Goal: Information Seeking & Learning: Compare options

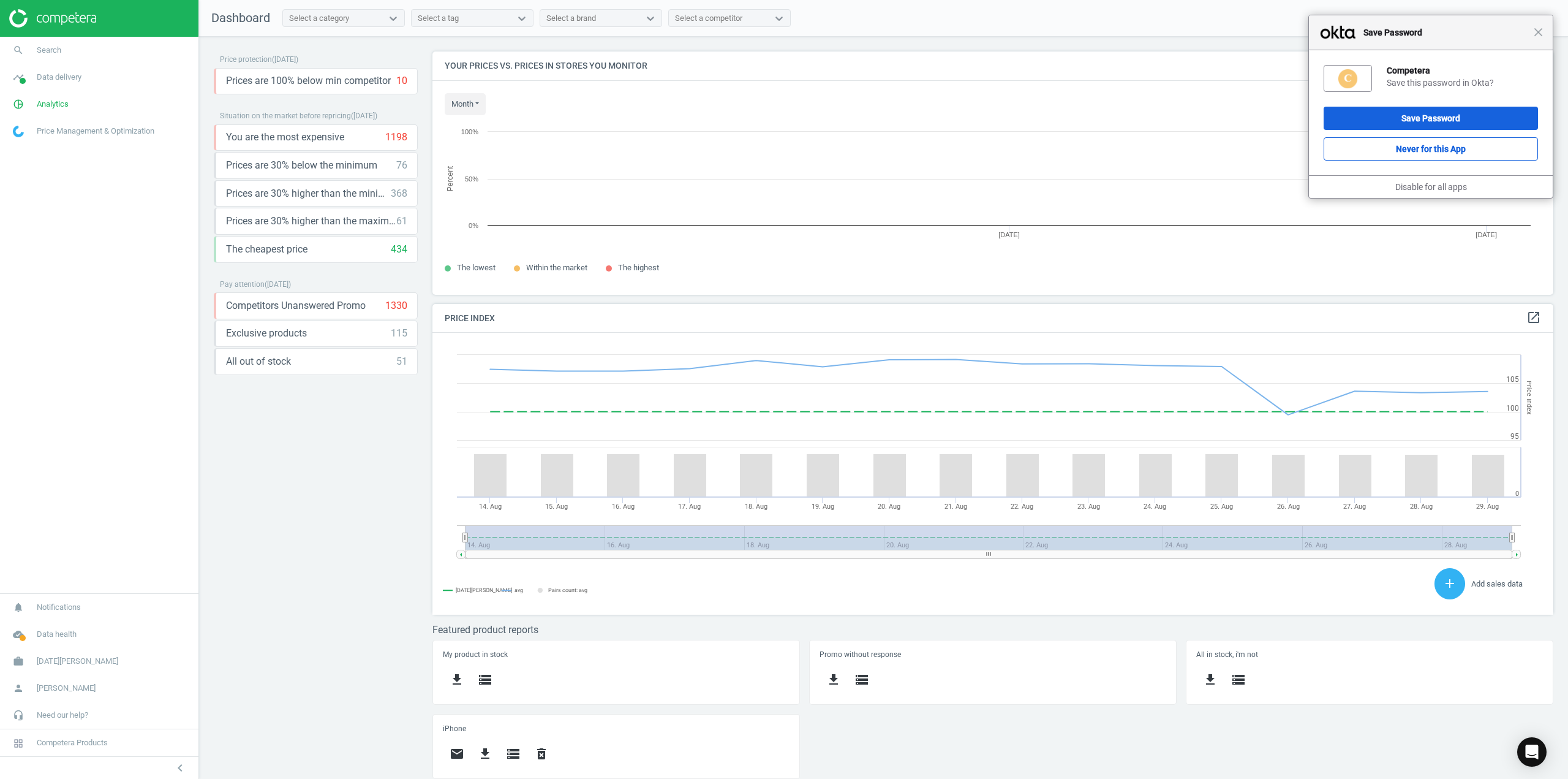
scroll to position [261, 1139]
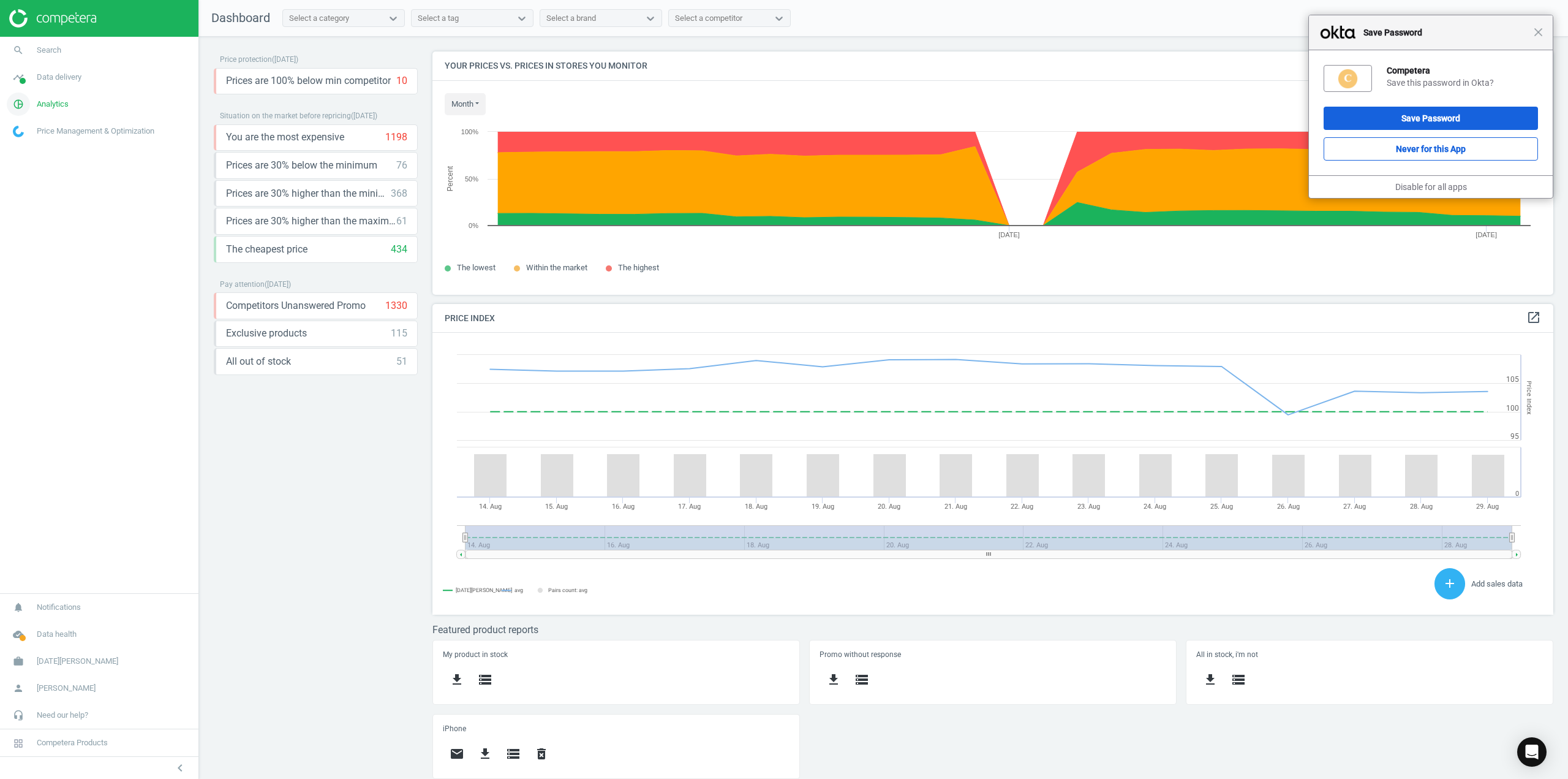
drag, startPoint x: 41, startPoint y: 108, endPoint x: 8, endPoint y: 106, distance: 33.1
click at [41, 108] on span "Analytics" at bounding box center [53, 104] width 32 height 11
click at [391, 18] on icon at bounding box center [394, 19] width 8 height 5
type input "cell"
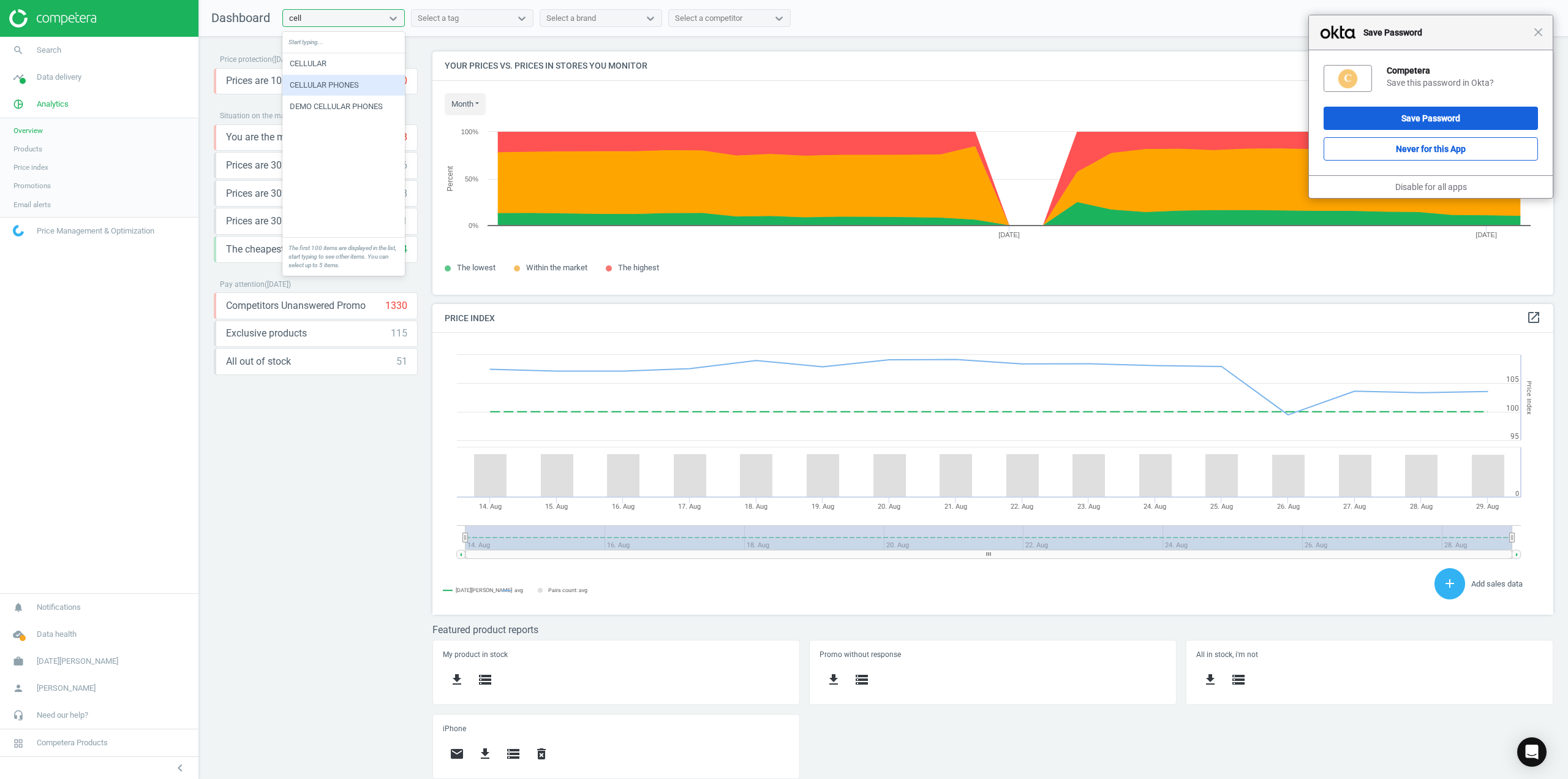
click at [374, 83] on div "CELLULAR PHONES" at bounding box center [343, 86] width 122 height 21
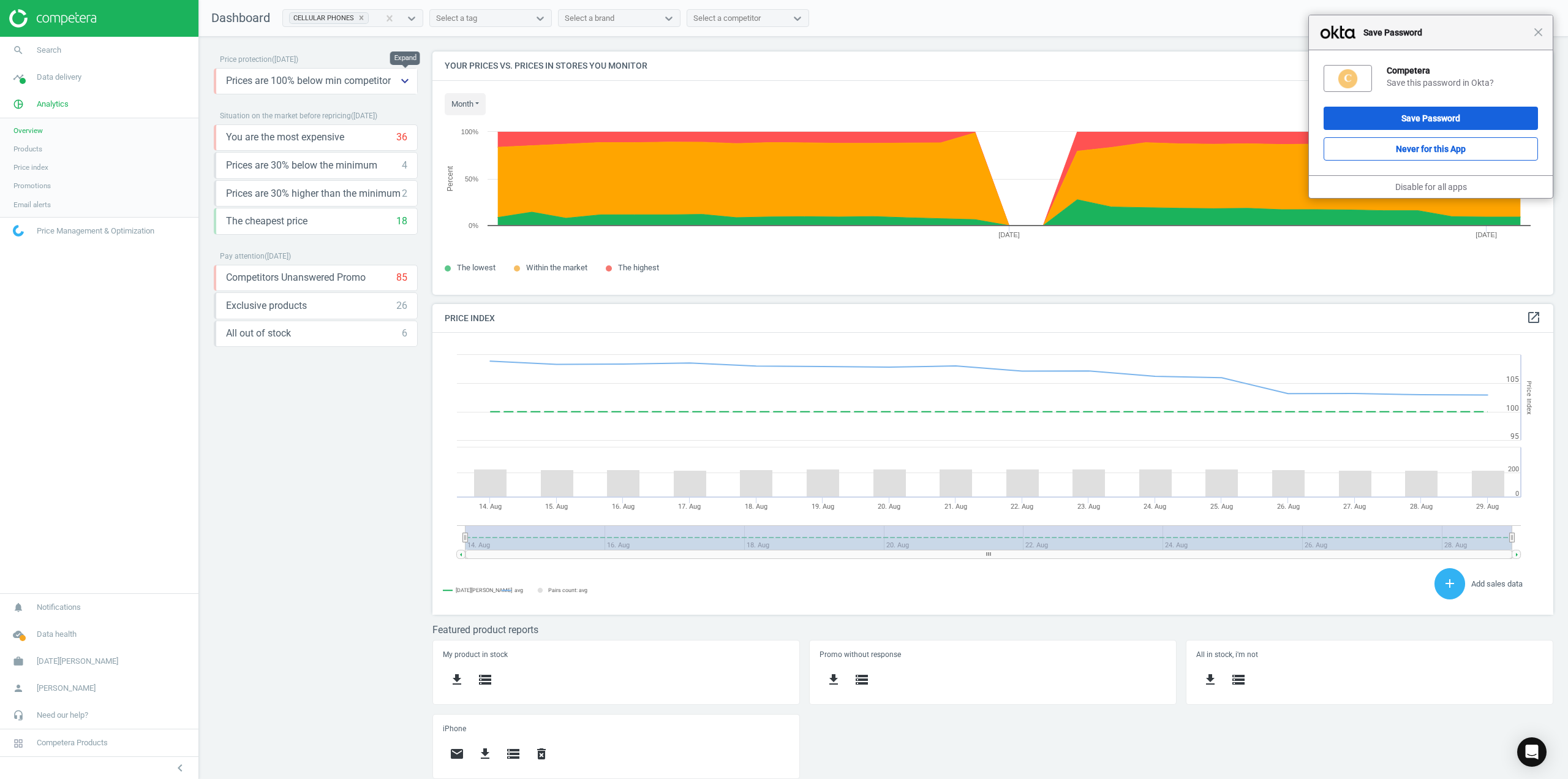
click at [399, 81] on icon "keyboard_arrow_down" at bounding box center [405, 81] width 15 height 15
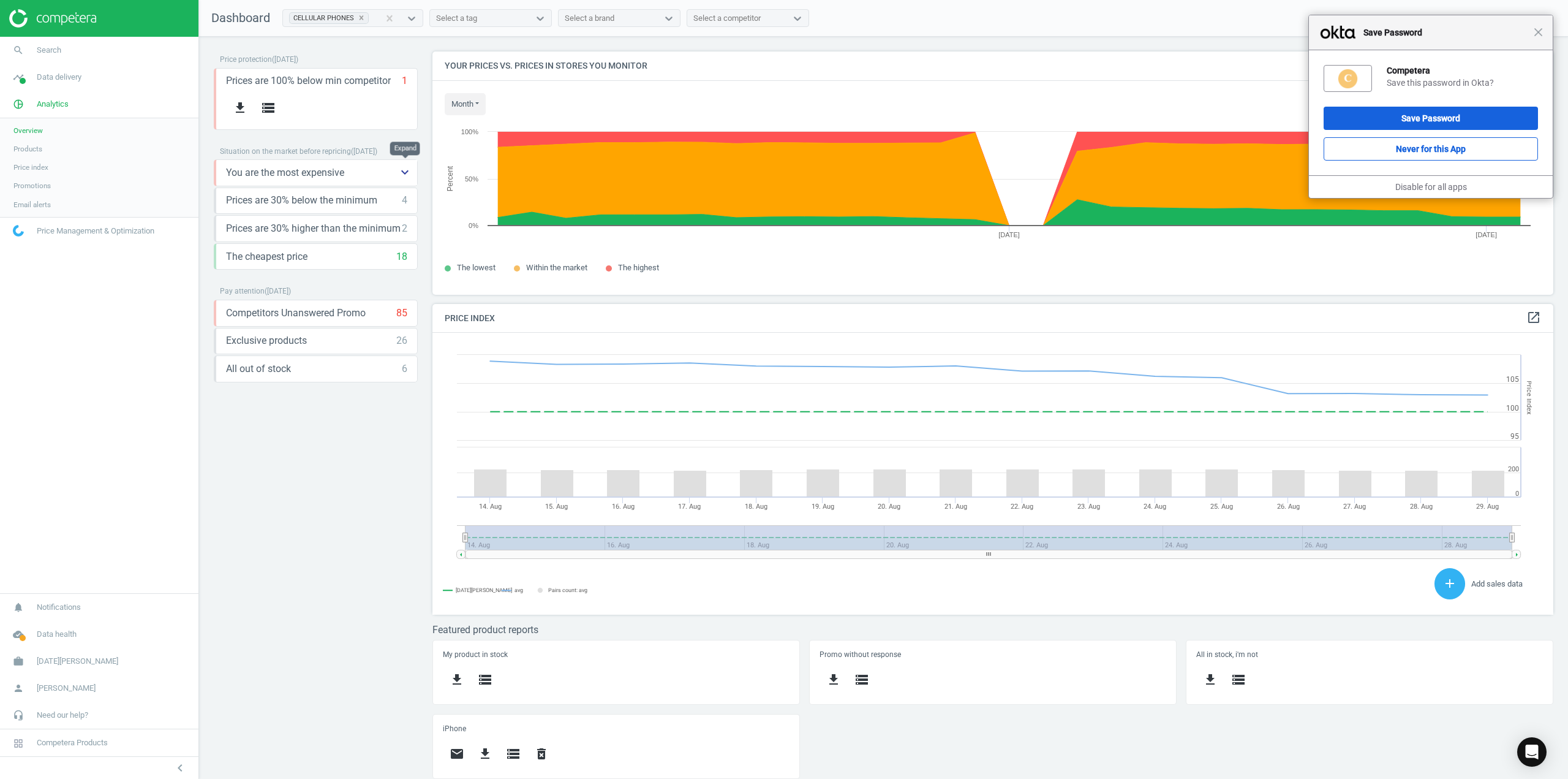
click at [408, 172] on icon "keyboard_arrow_down" at bounding box center [405, 172] width 15 height 15
click at [261, 201] on icon "storage" at bounding box center [268, 200] width 15 height 15
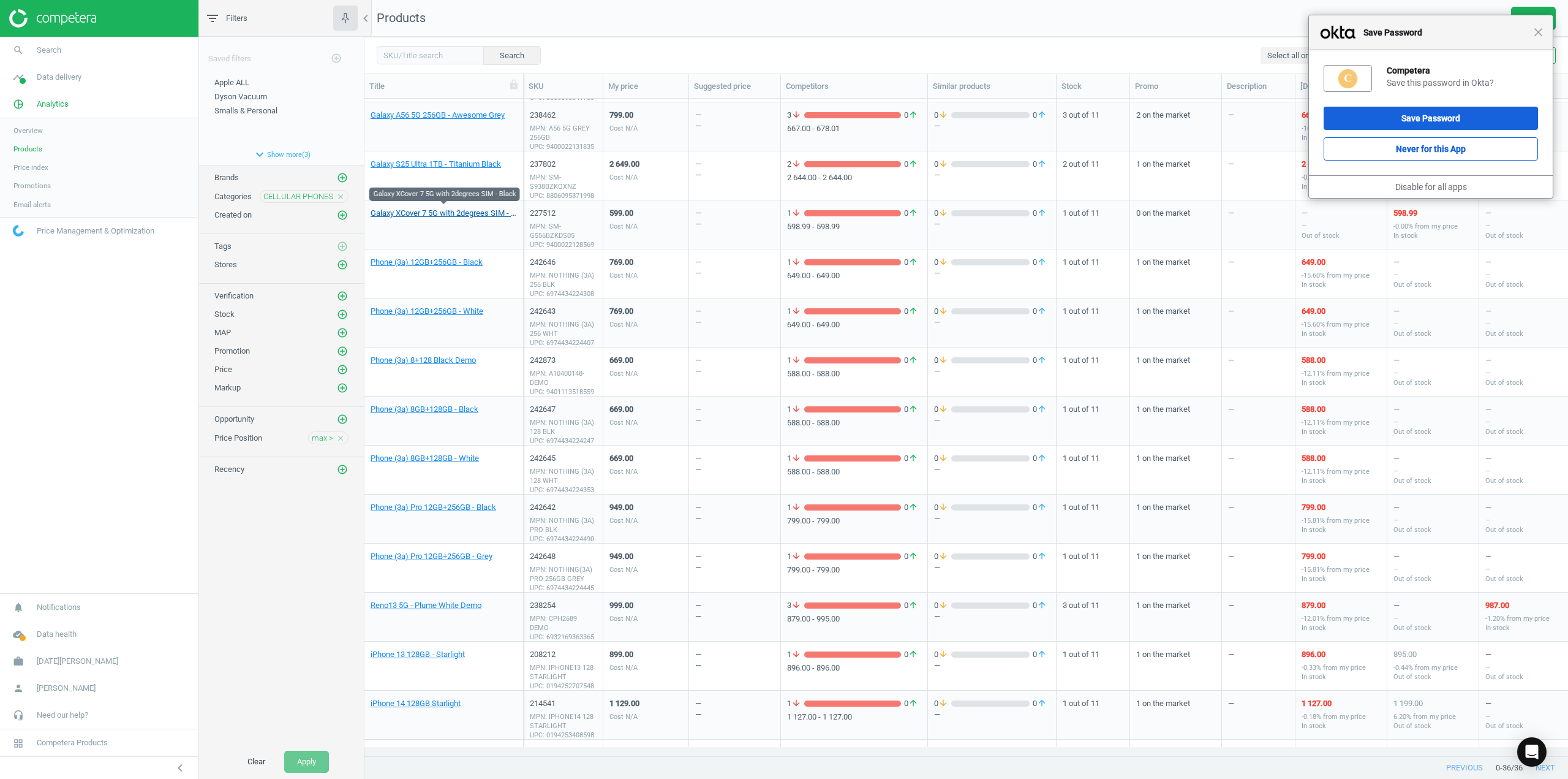
scroll to position [491, 0]
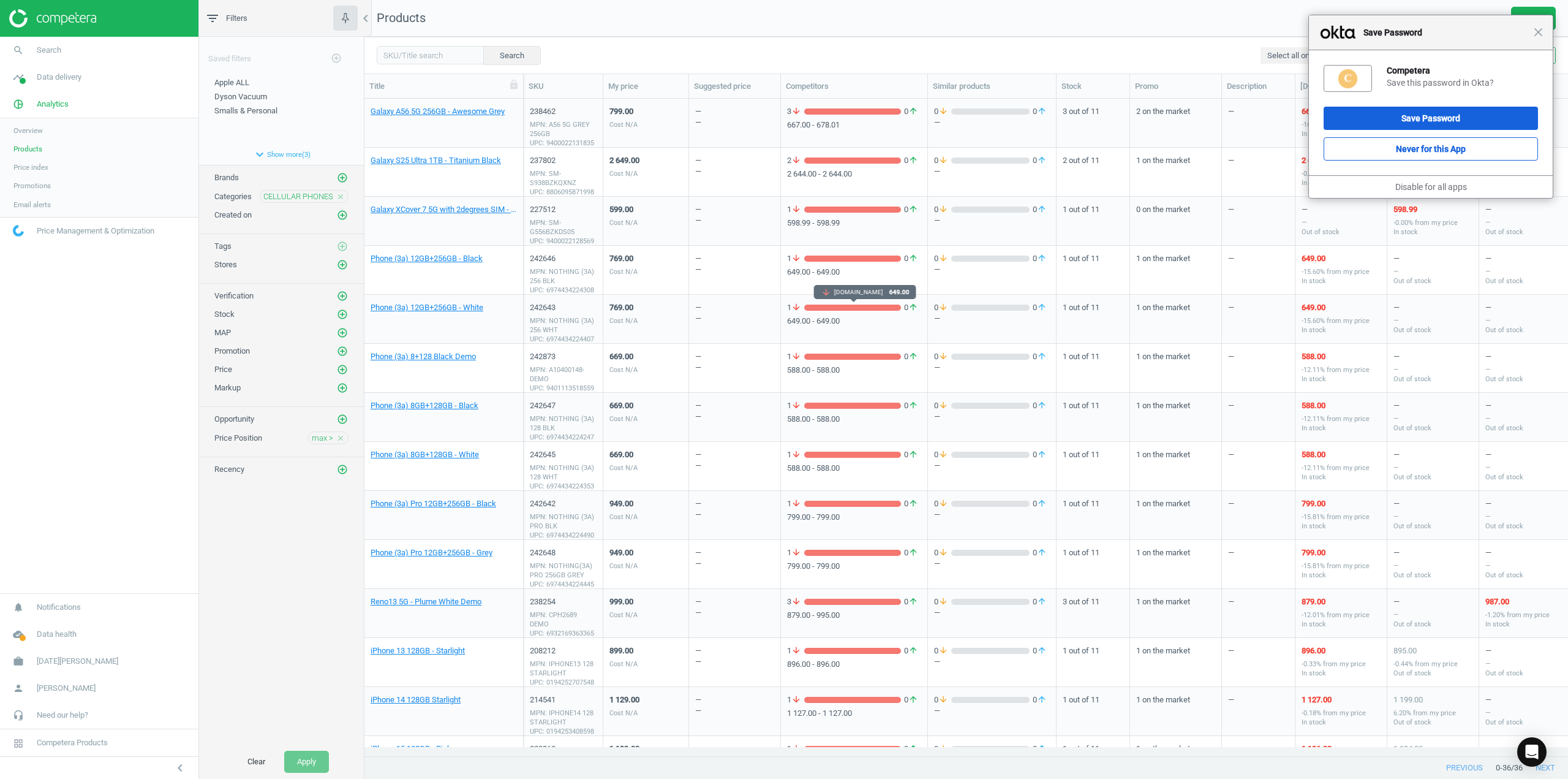
click at [826, 307] on div "grid" at bounding box center [852, 307] width 97 height 6
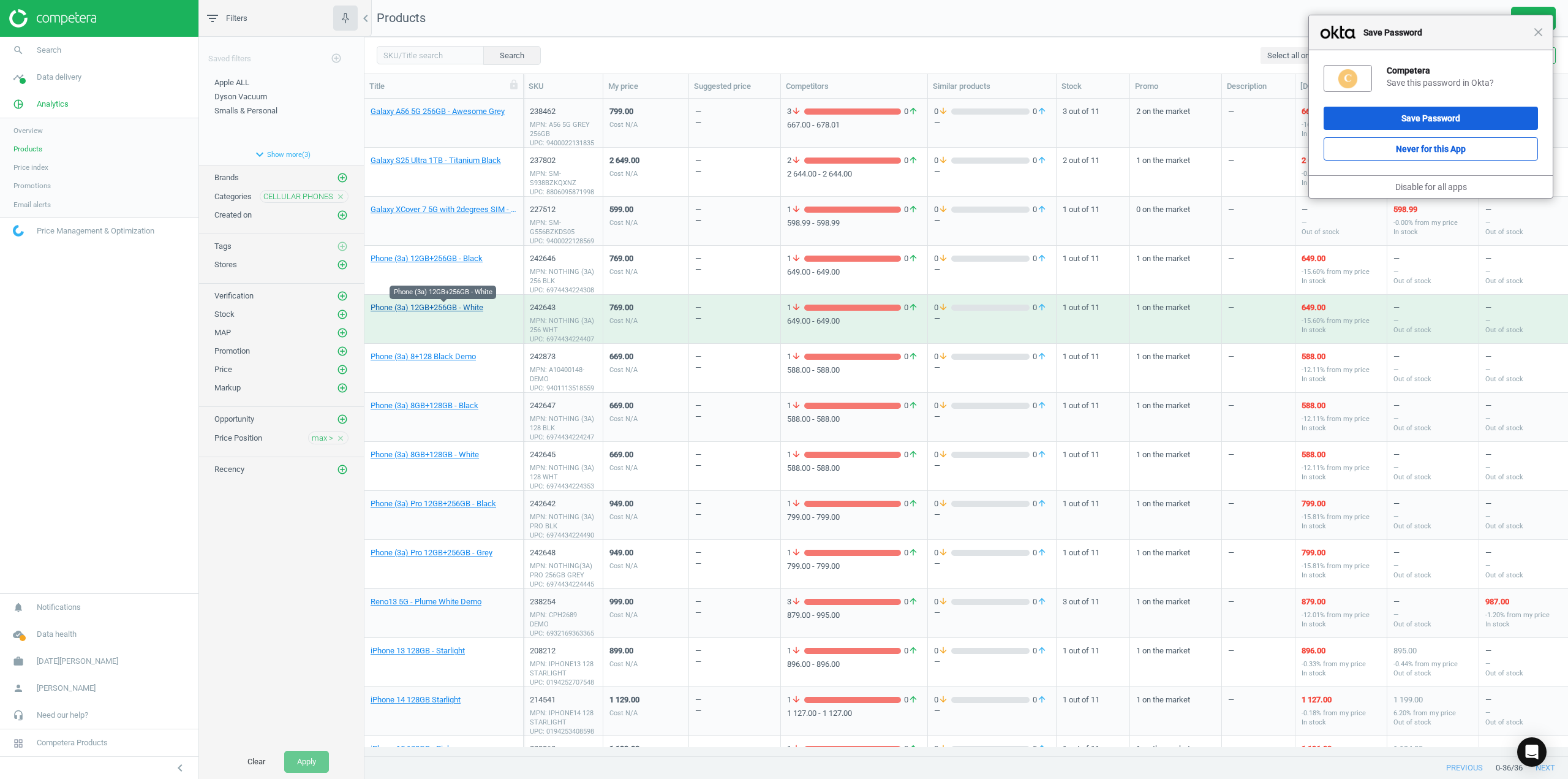
click at [456, 309] on link "Phone (3a) 12GB+256GB - White" at bounding box center [427, 307] width 113 height 11
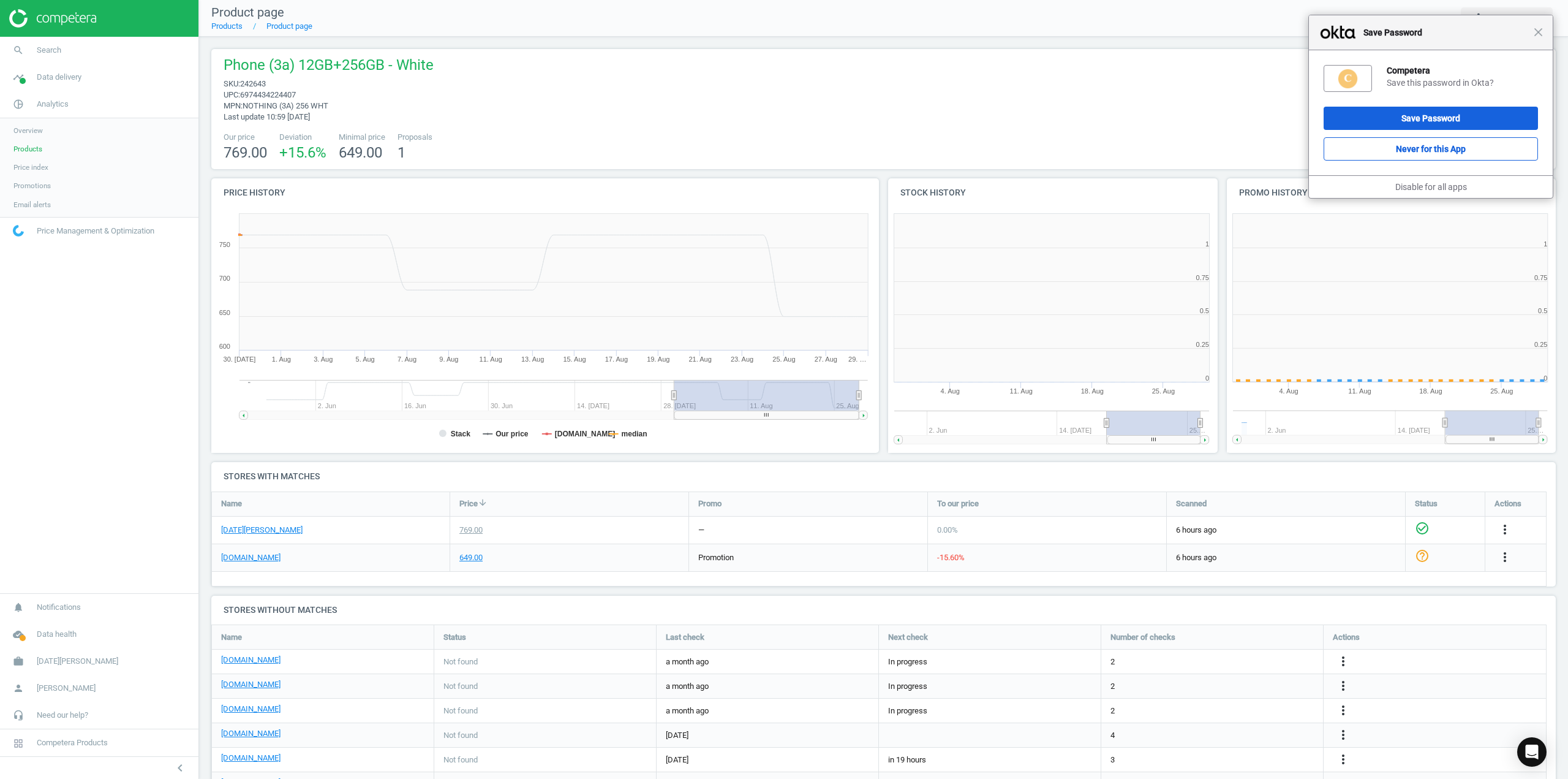
scroll to position [264, 345]
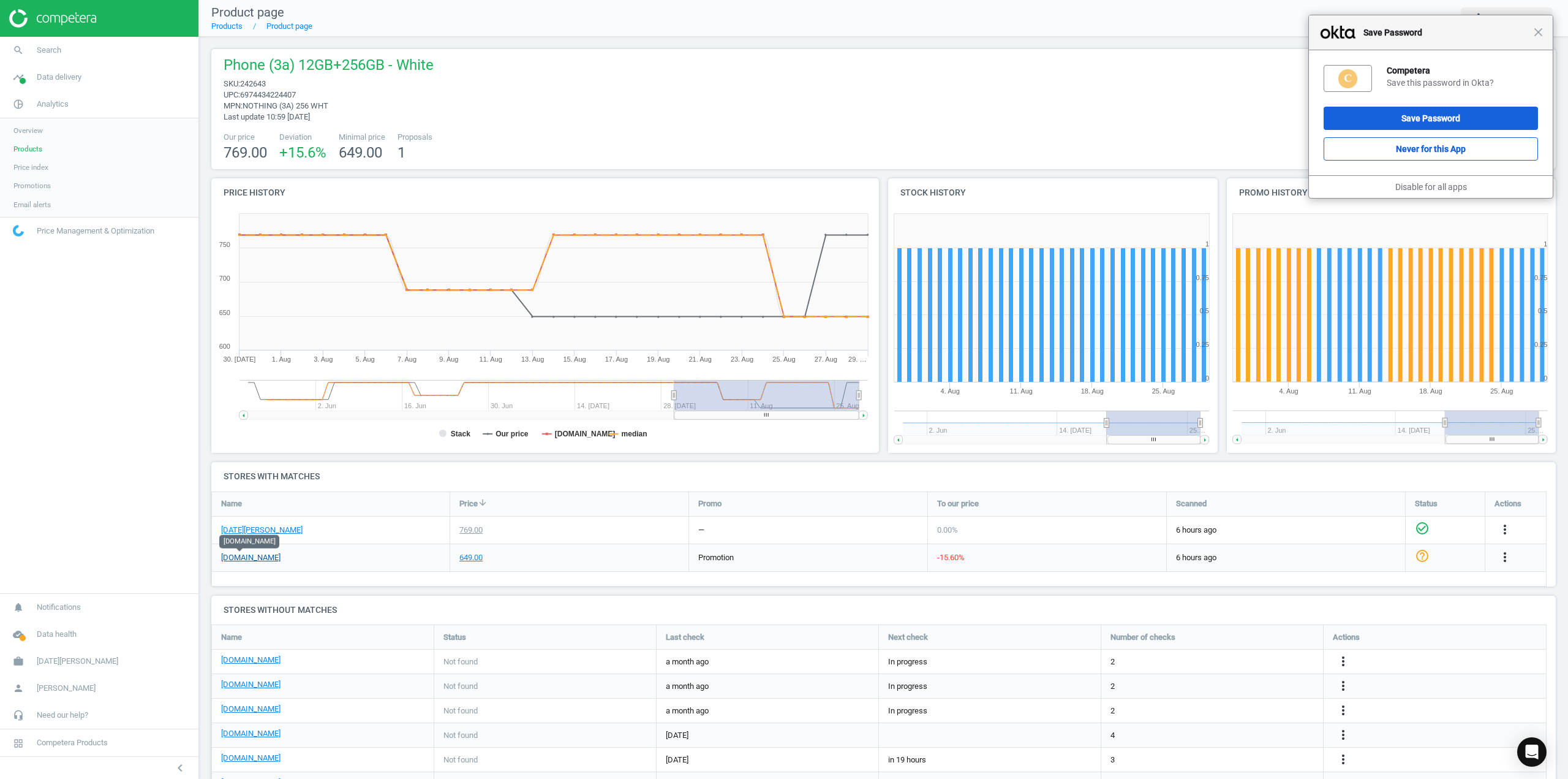
click at [255, 560] on link "[DOMAIN_NAME]" at bounding box center [250, 557] width 59 height 11
click at [259, 531] on link "[DATE][PERSON_NAME]" at bounding box center [261, 530] width 81 height 11
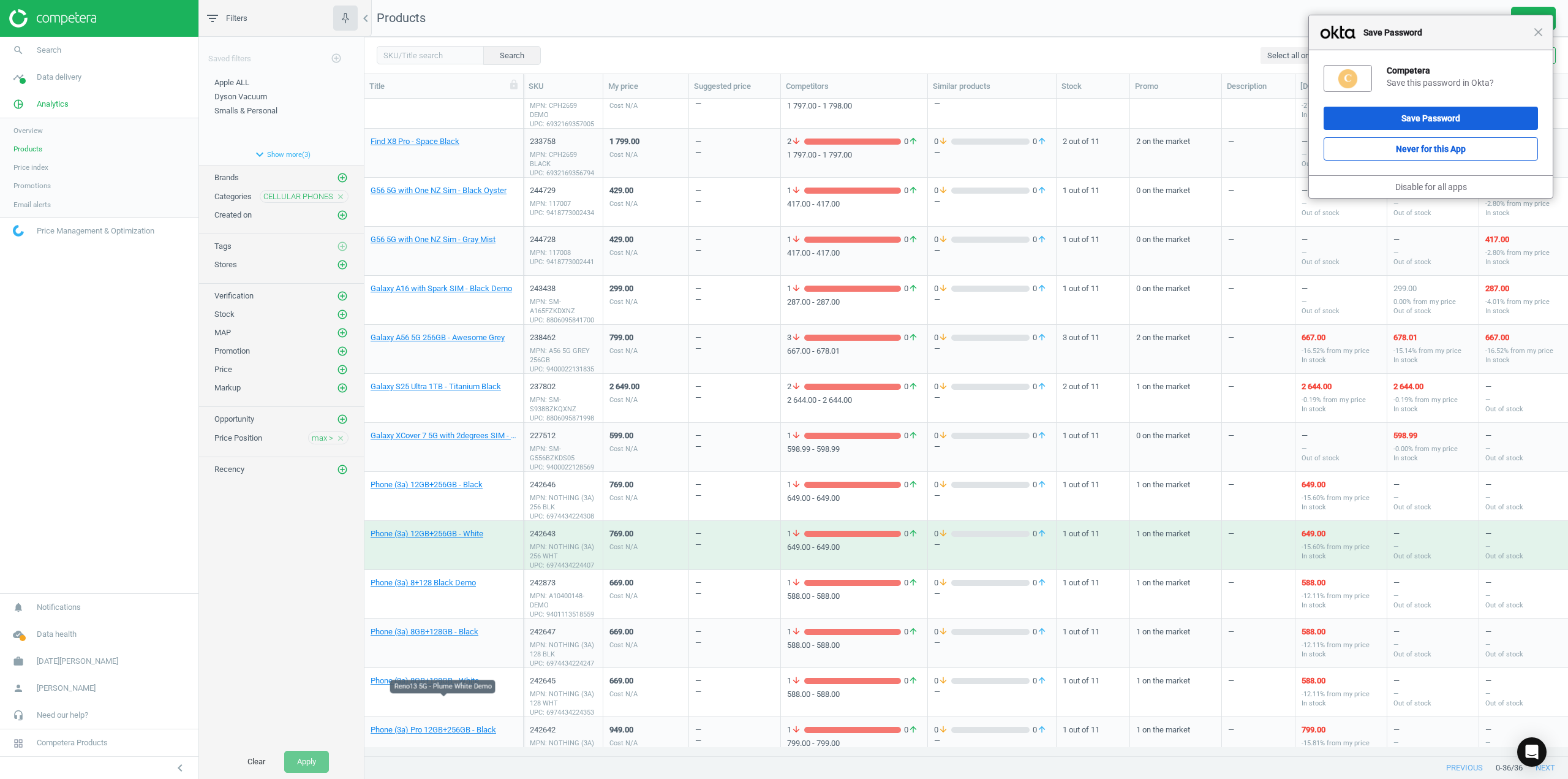
scroll to position [148, 0]
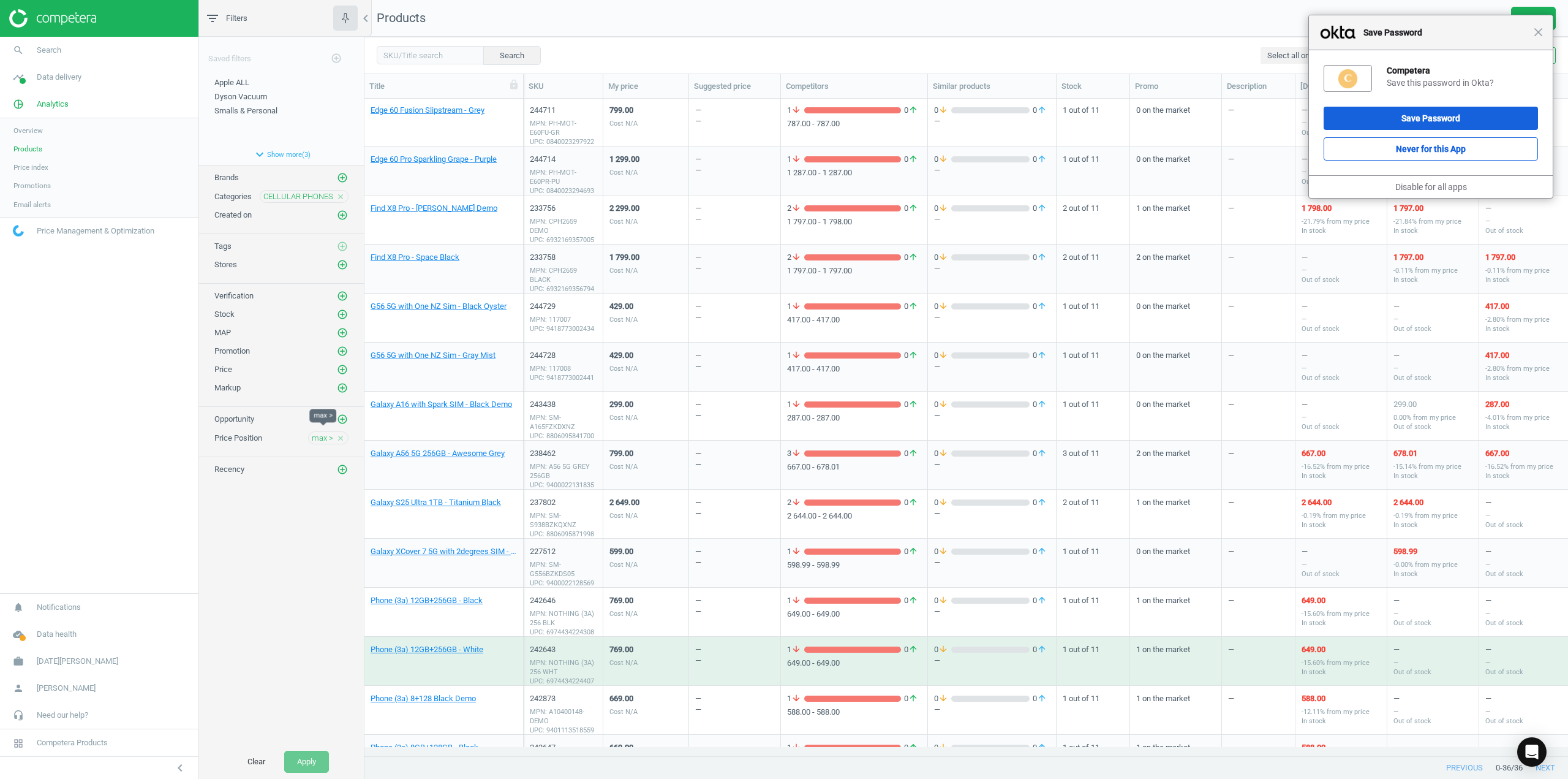
click at [320, 433] on span "max >" at bounding box center [322, 438] width 22 height 11
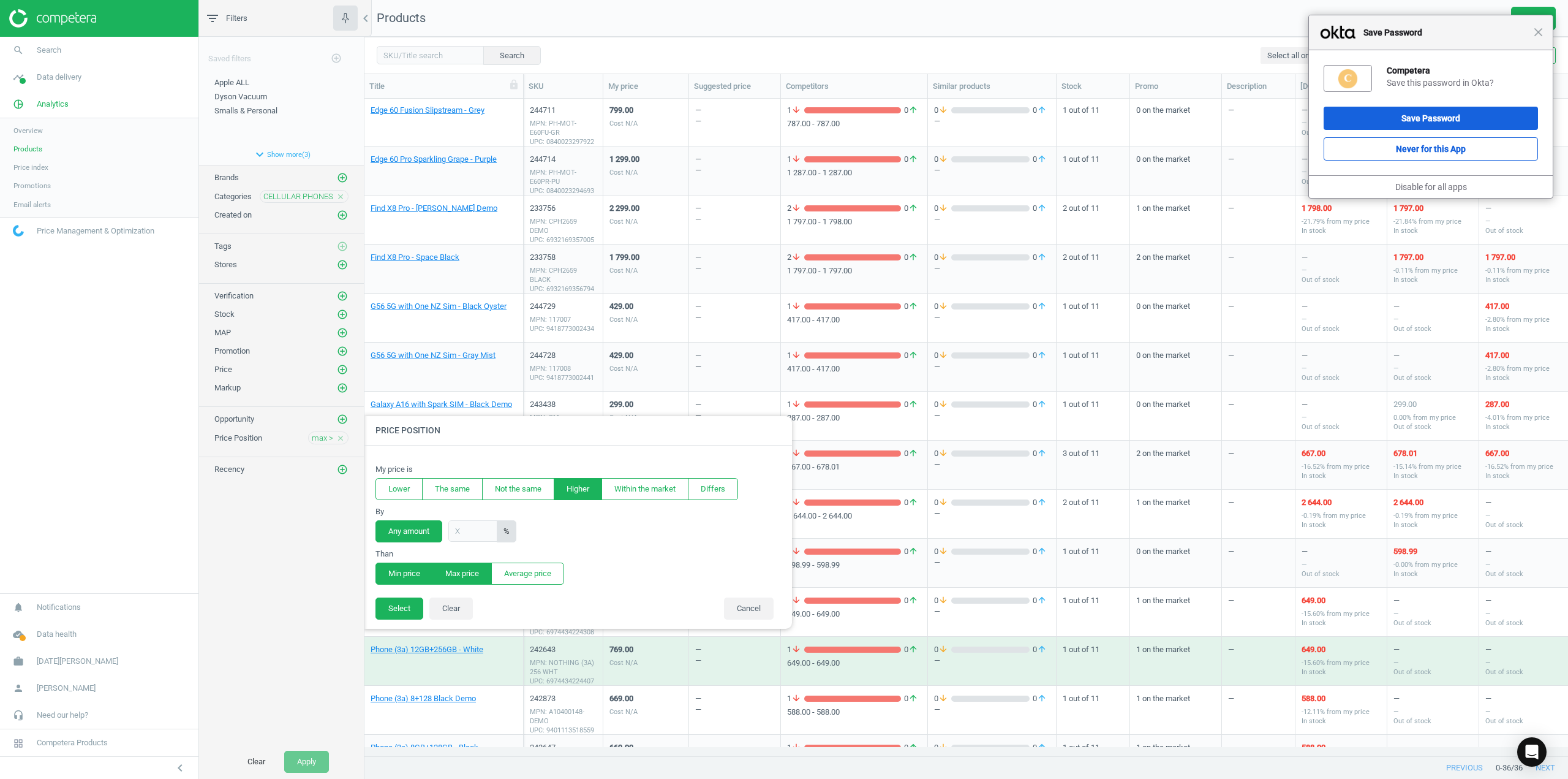
click at [412, 573] on button "Min price" at bounding box center [404, 573] width 58 height 22
click at [399, 611] on button "Select" at bounding box center [400, 608] width 48 height 22
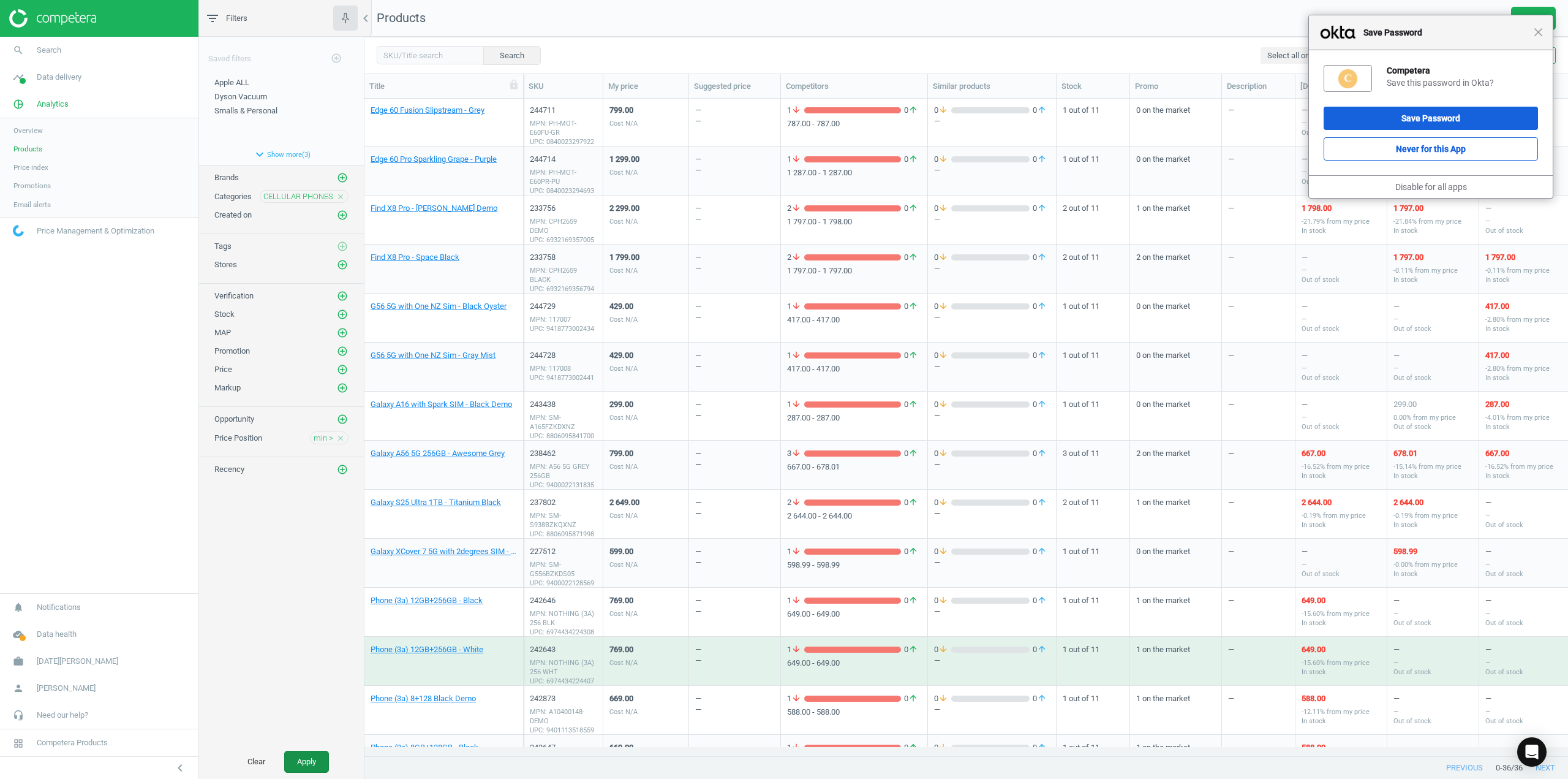
click at [297, 769] on button "Apply" at bounding box center [306, 761] width 45 height 22
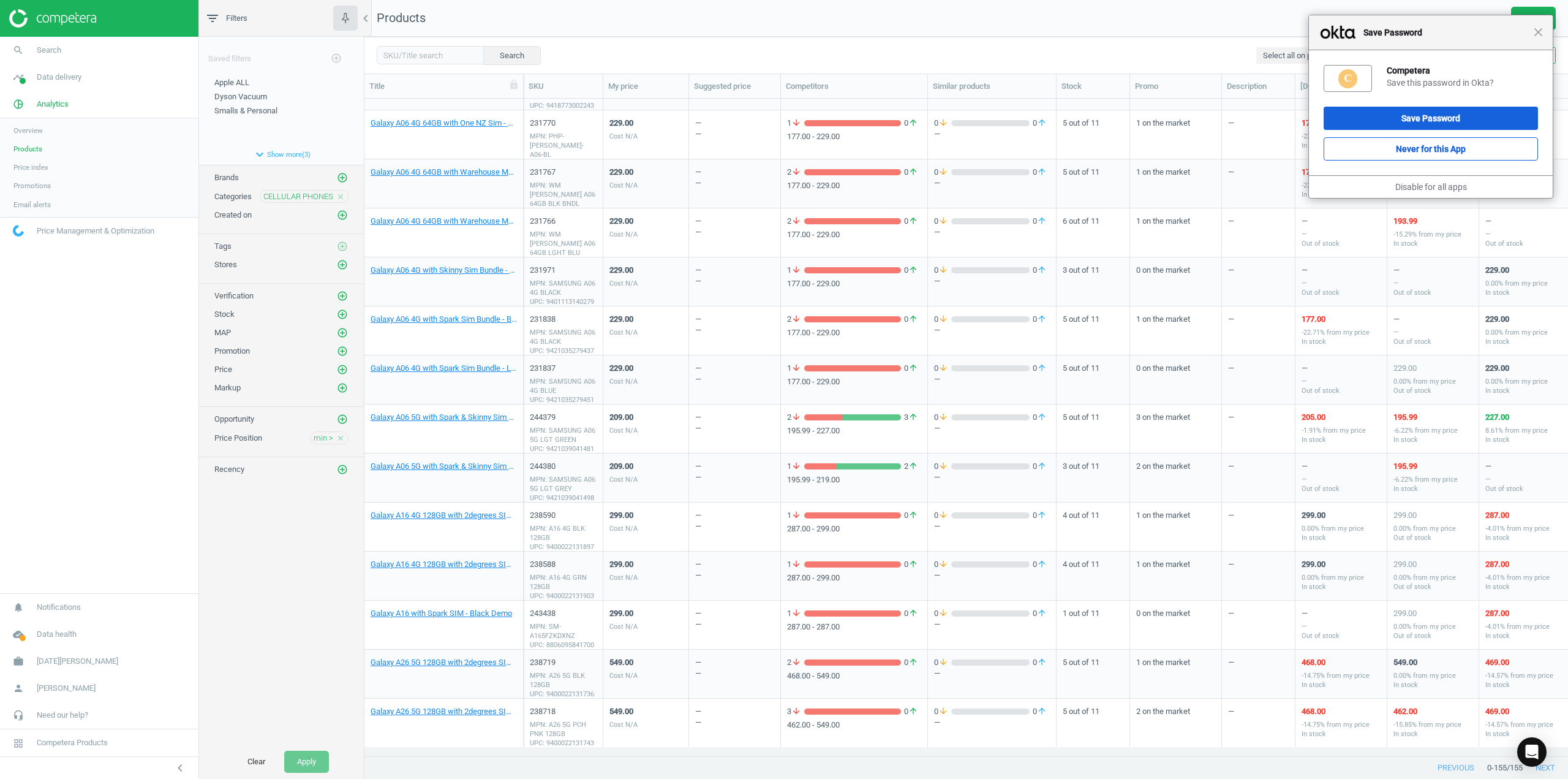
scroll to position [1654, 0]
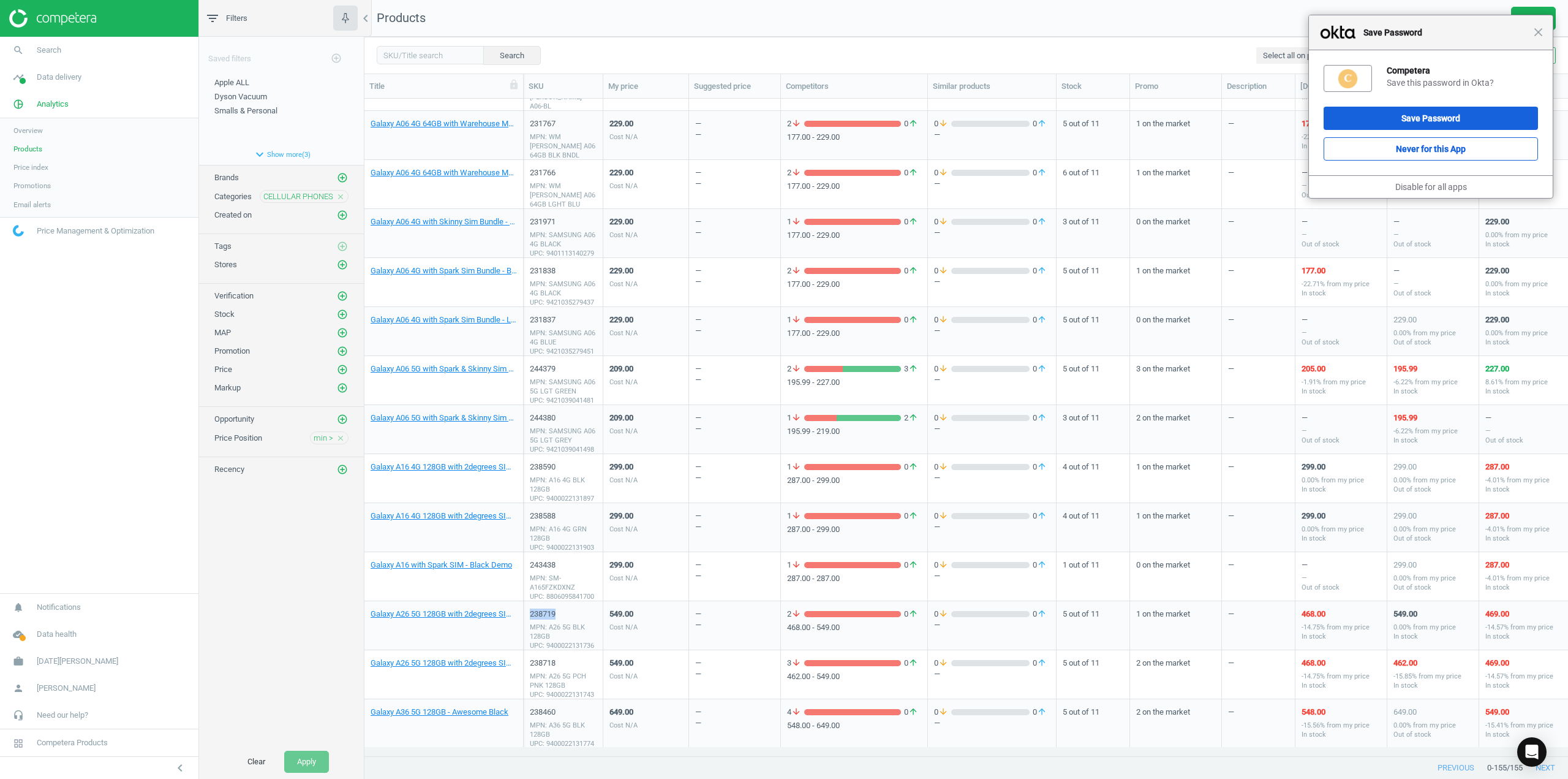
drag, startPoint x: 560, startPoint y: 617, endPoint x: 528, endPoint y: 617, distance: 32.0
click at [528, 617] on div "238719 MPN: A26 5G BLK 128GB UPC: 9400022131736" at bounding box center [563, 625] width 80 height 49
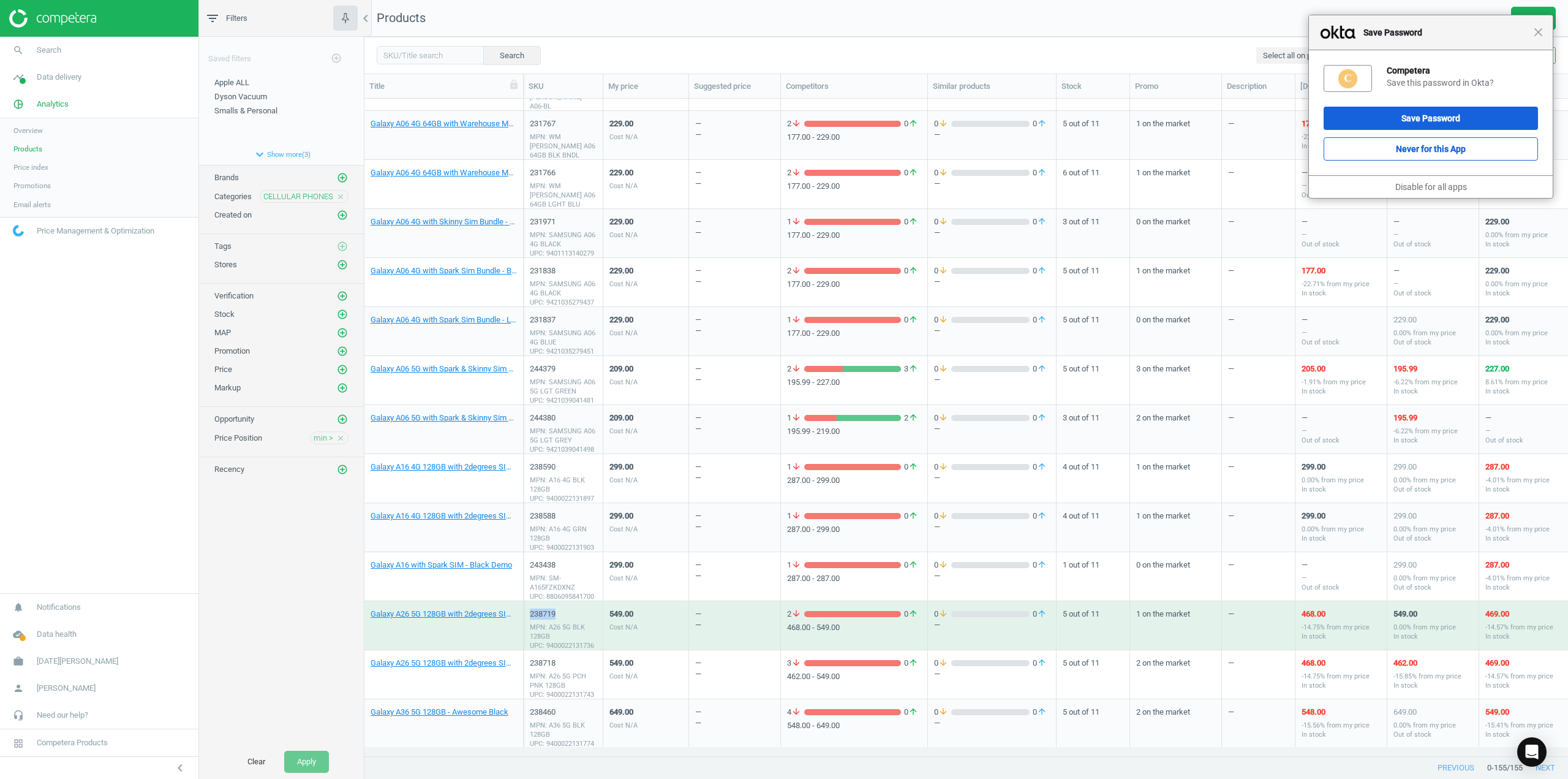
copy div "238719"
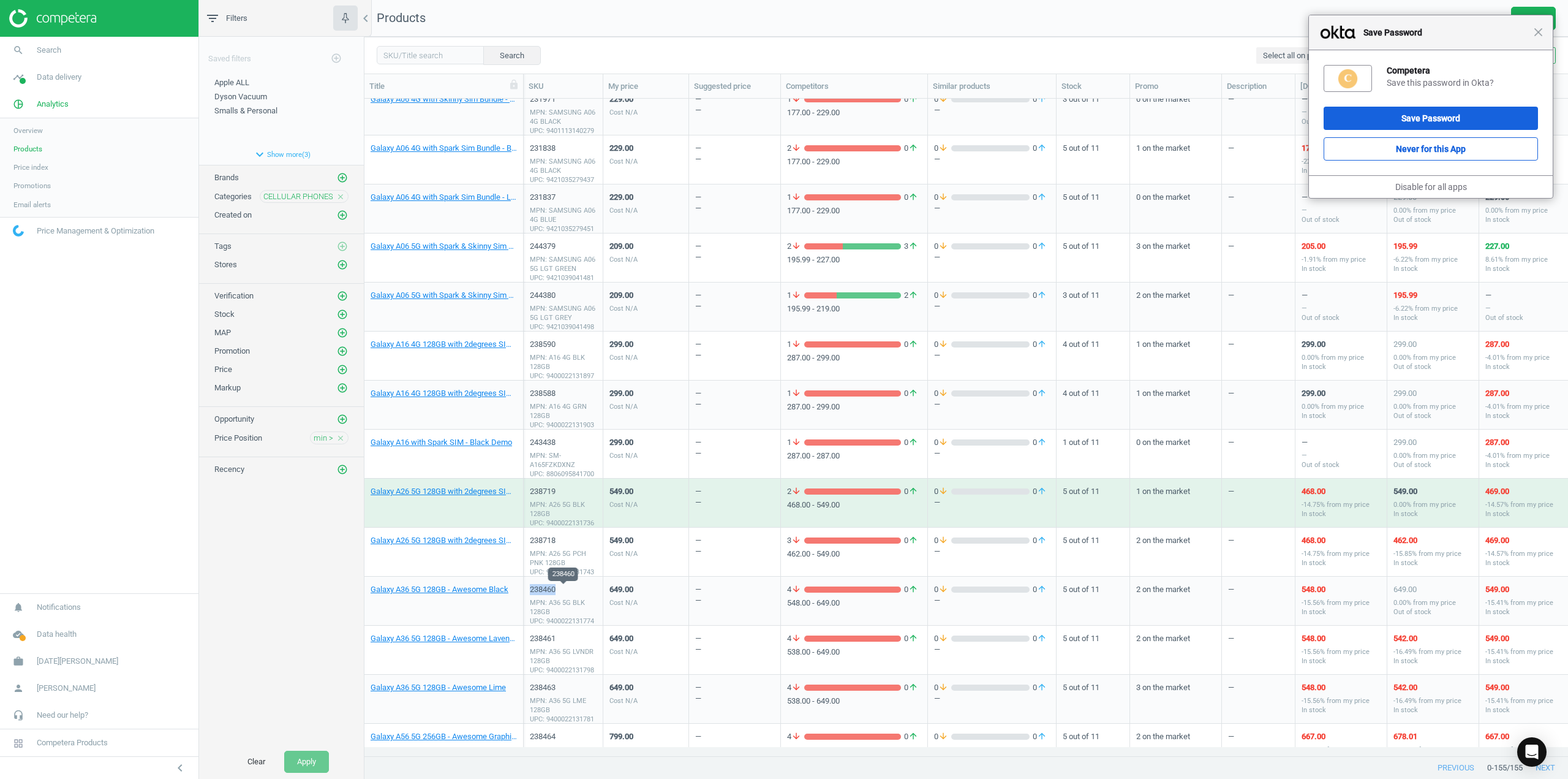
drag, startPoint x: 563, startPoint y: 593, endPoint x: 530, endPoint y: 593, distance: 33.0
click at [530, 593] on div "238460" at bounding box center [563, 589] width 67 height 11
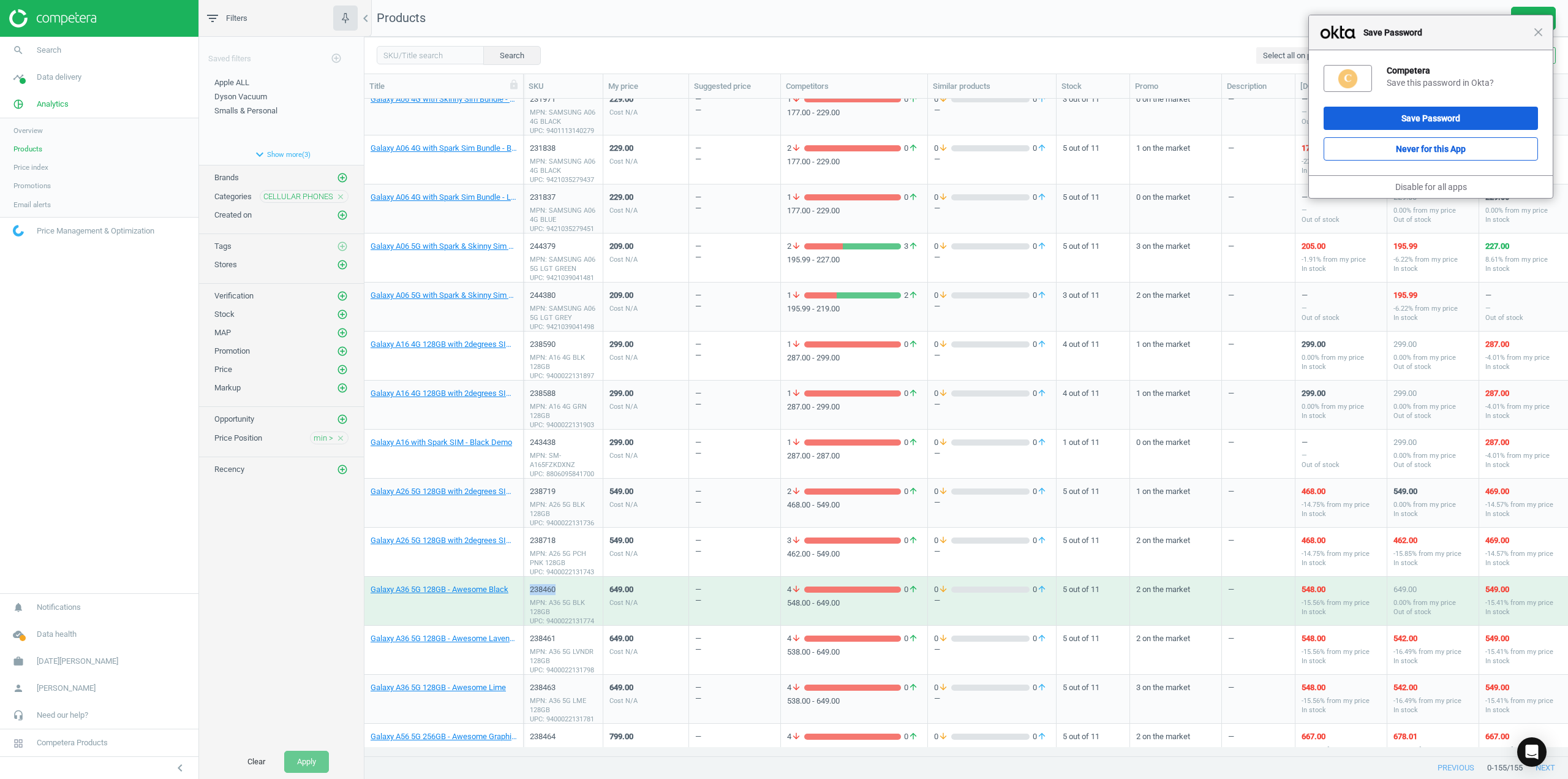
copy div "238460"
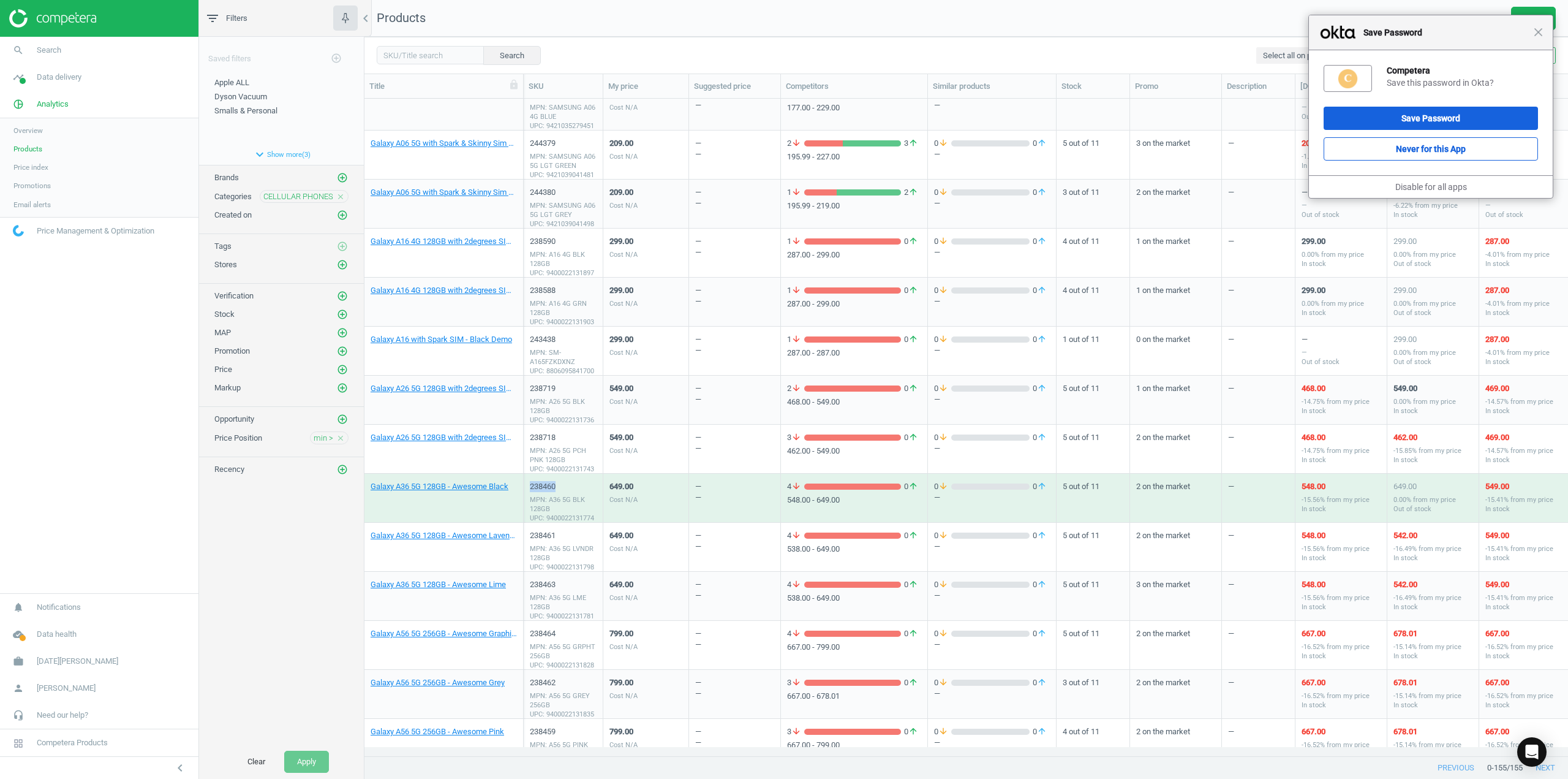
scroll to position [1900, 0]
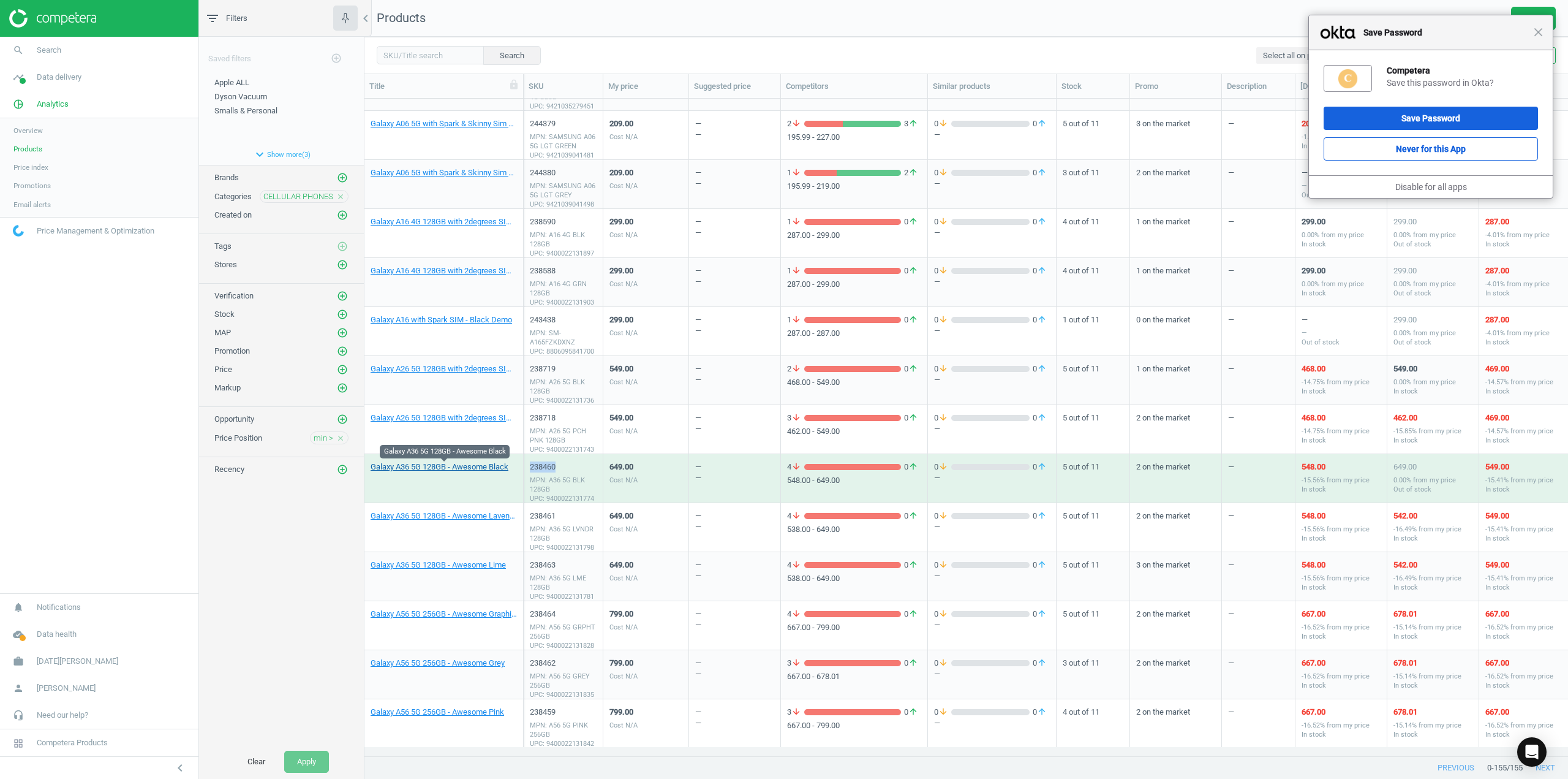
click at [427, 469] on link "Galaxy A36 5G 128GB - Awesome Black" at bounding box center [439, 466] width 138 height 11
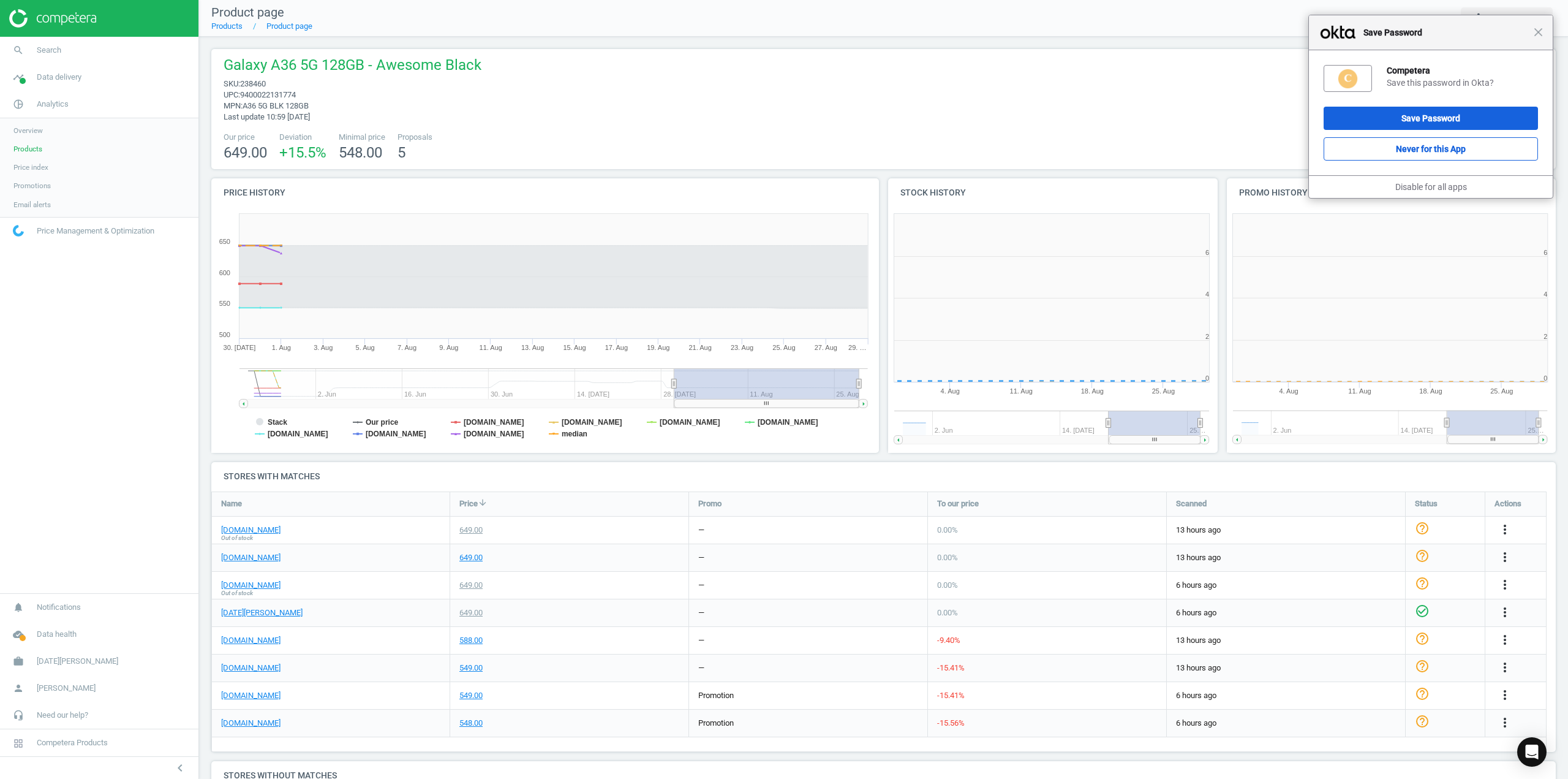
scroll to position [264, 345]
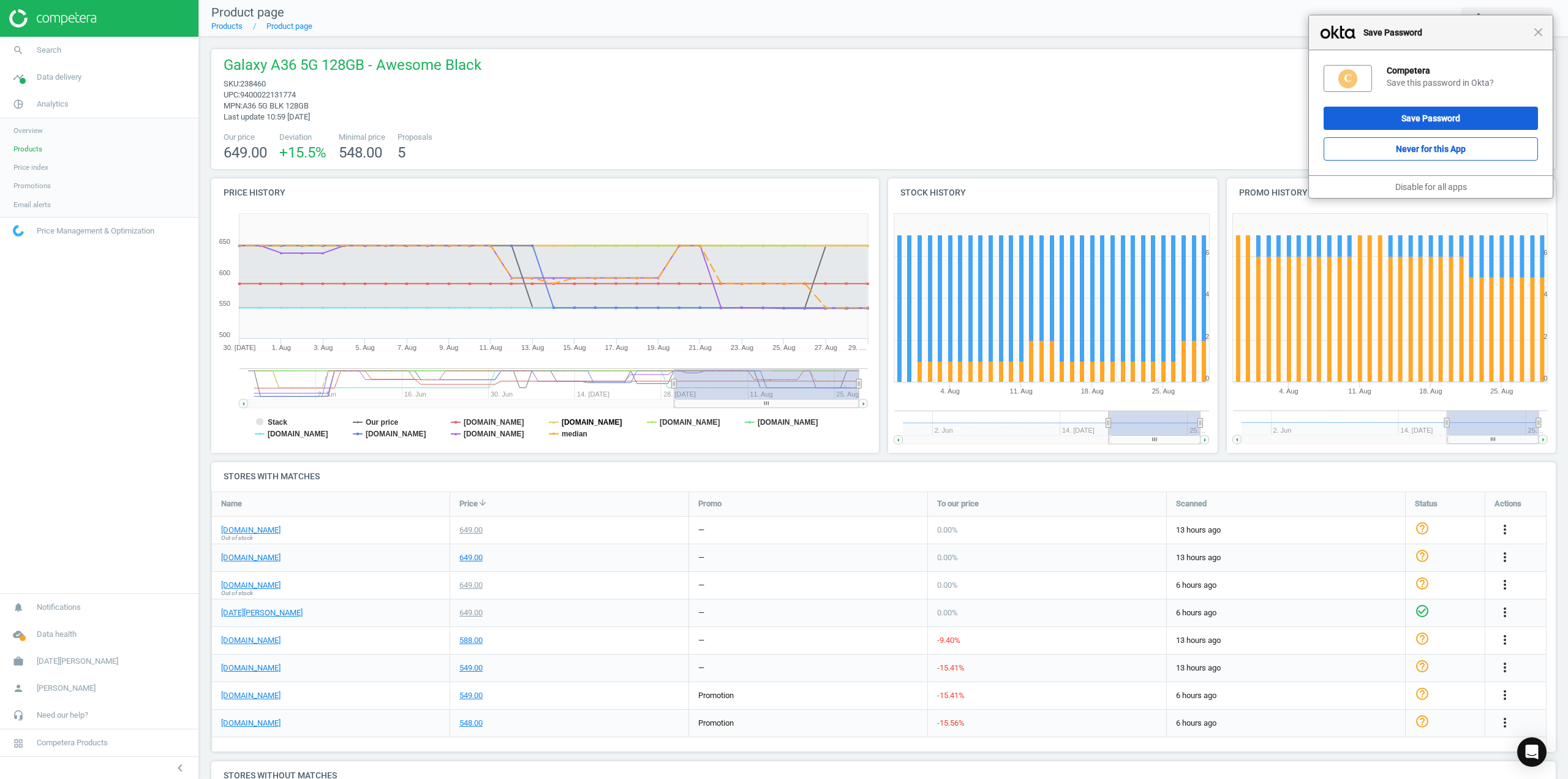
click at [582, 420] on tspan "[DOMAIN_NAME]" at bounding box center [592, 421] width 61 height 8
click at [574, 433] on tspan "median" at bounding box center [574, 433] width 26 height 8
click at [692, 423] on tspan "[DOMAIN_NAME]" at bounding box center [689, 421] width 61 height 8
click at [480, 418] on tspan "[DOMAIN_NAME]" at bounding box center [493, 421] width 61 height 8
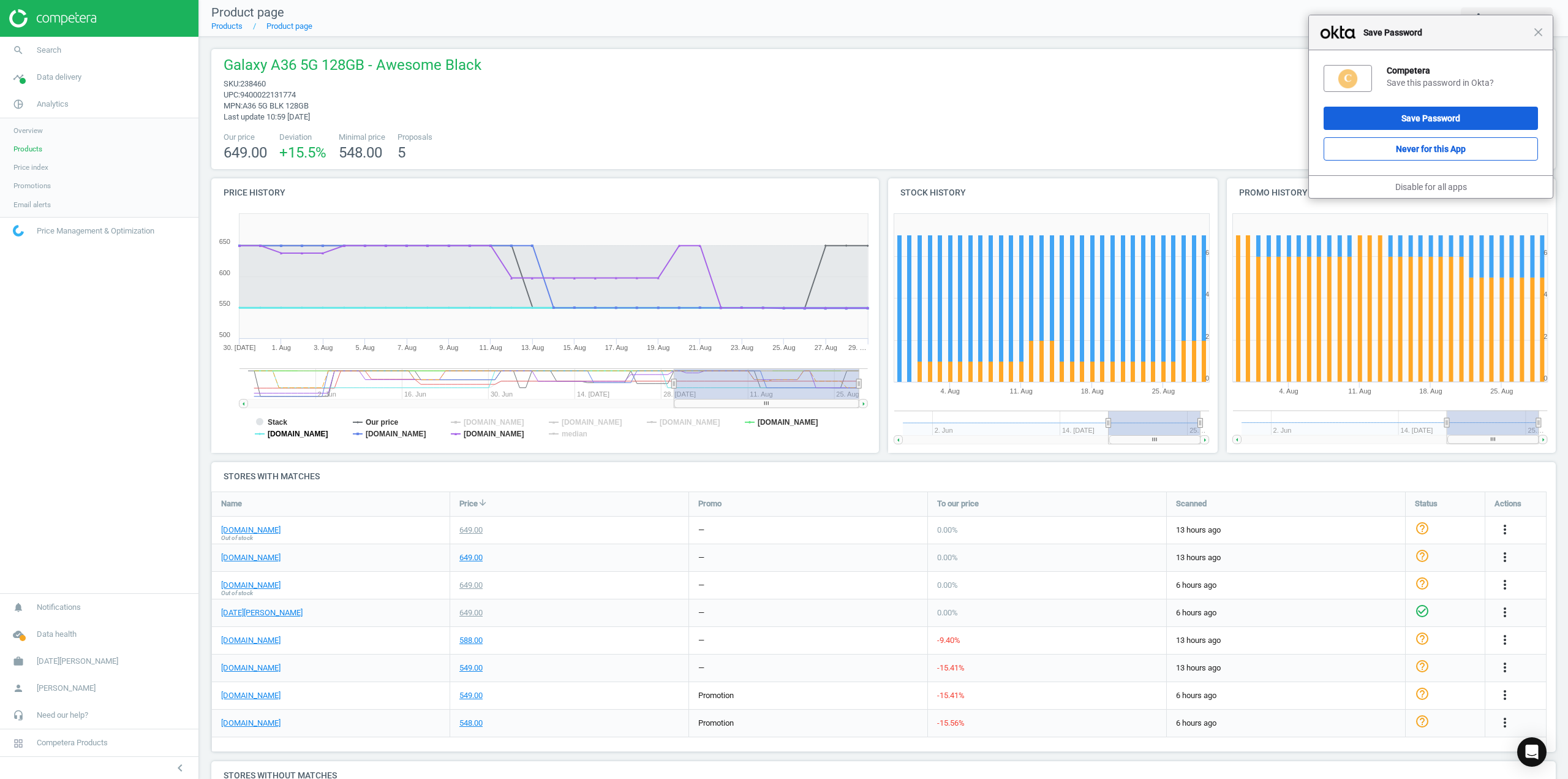
click at [297, 436] on tspan "[DOMAIN_NAME]" at bounding box center [297, 433] width 61 height 8
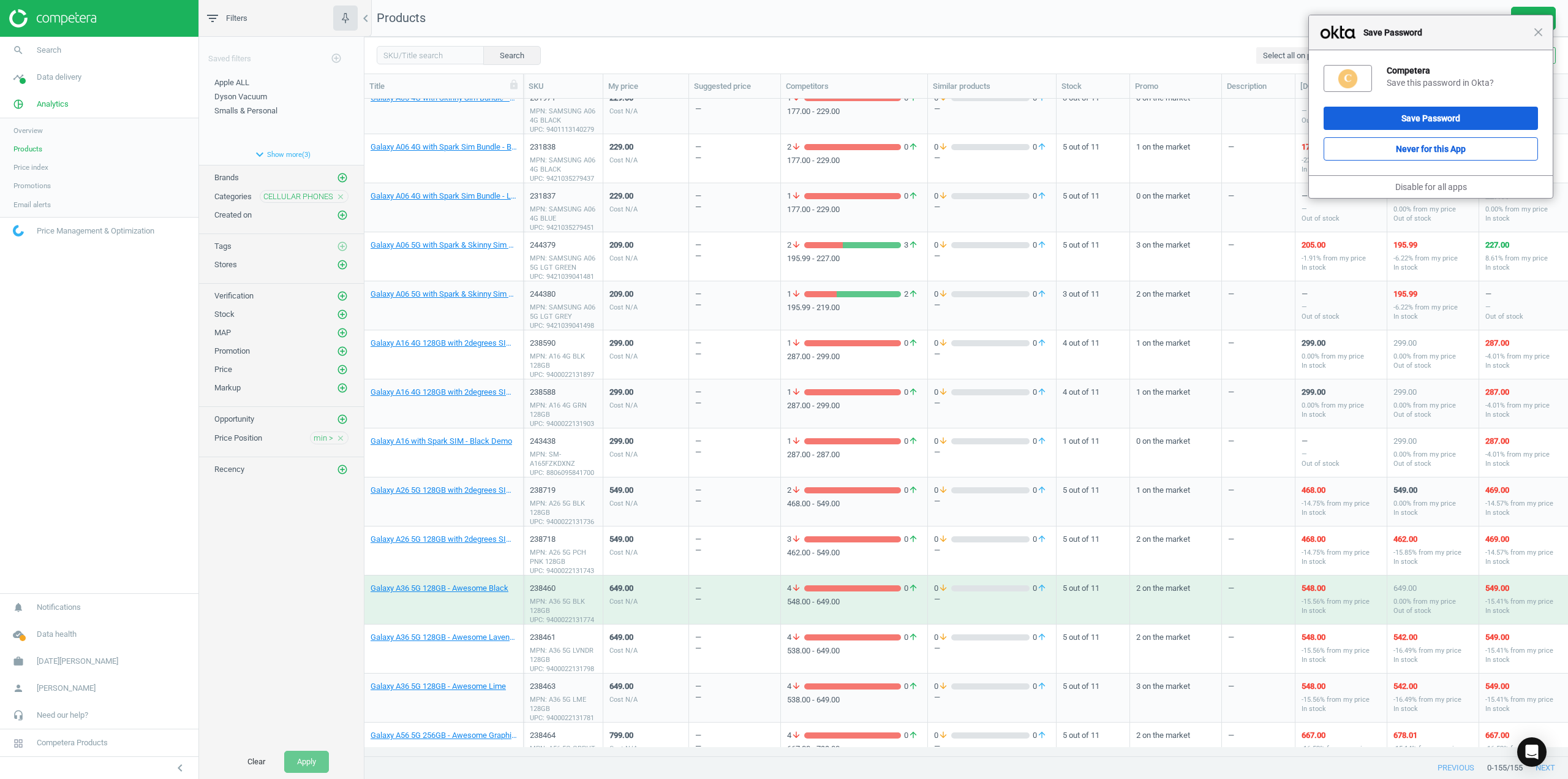
scroll to position [1901, 0]
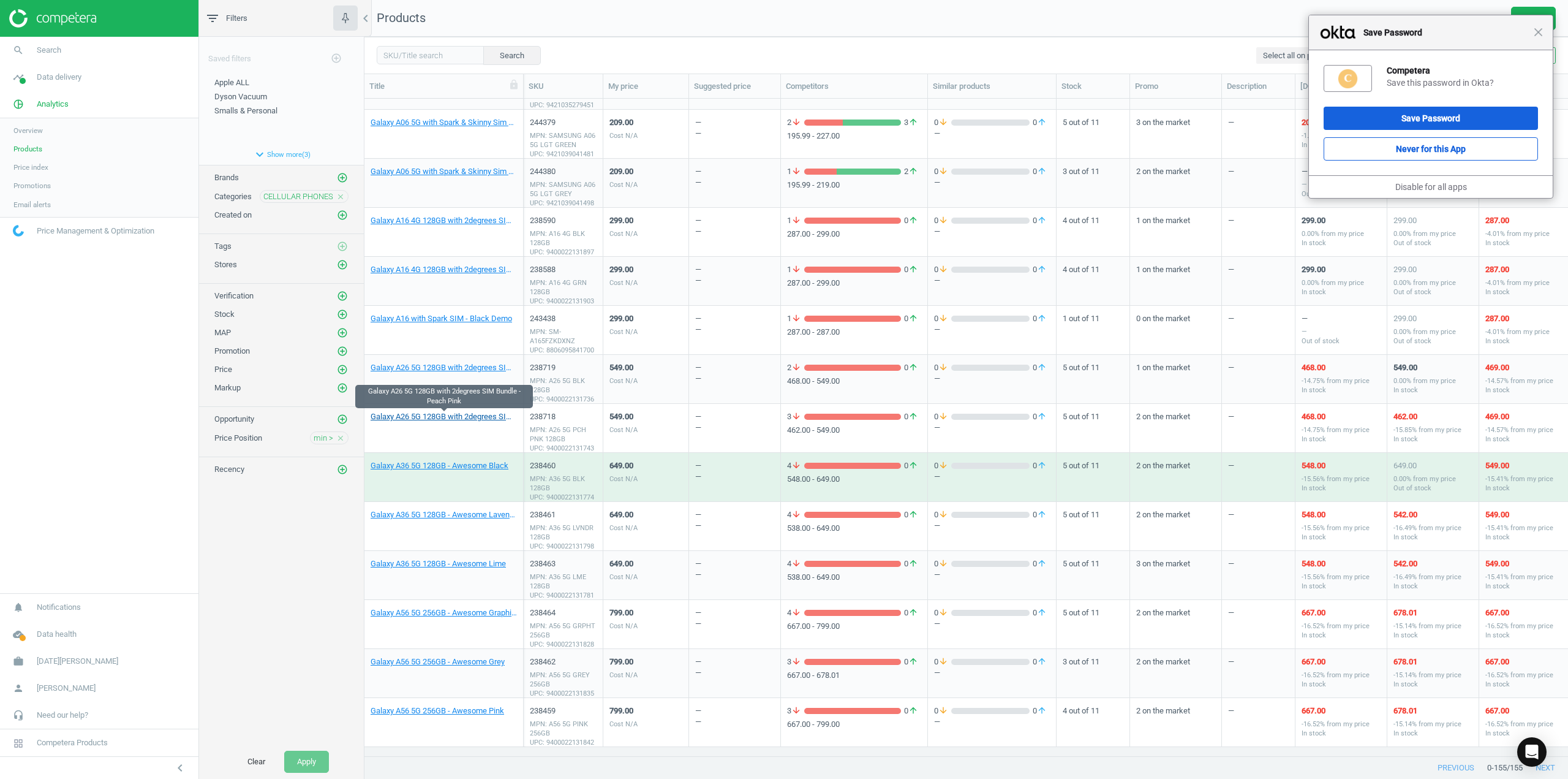
click at [427, 420] on link "Galaxy A26 5G 128GB with 2degrees SIM Bundle -Peach Pink" at bounding box center [443, 416] width 146 height 11
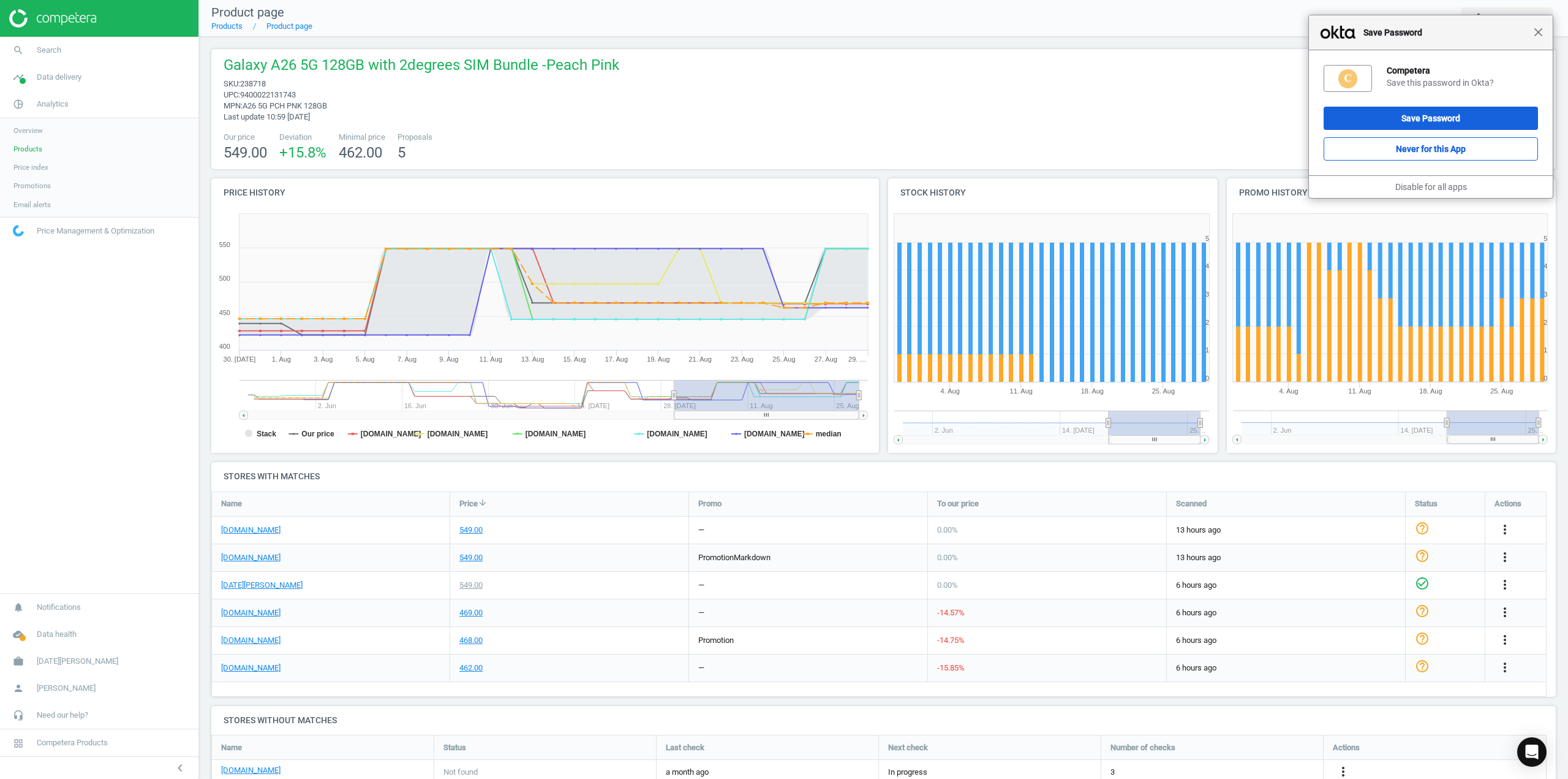
click at [1540, 32] on span "Close" at bounding box center [1538, 32] width 9 height 9
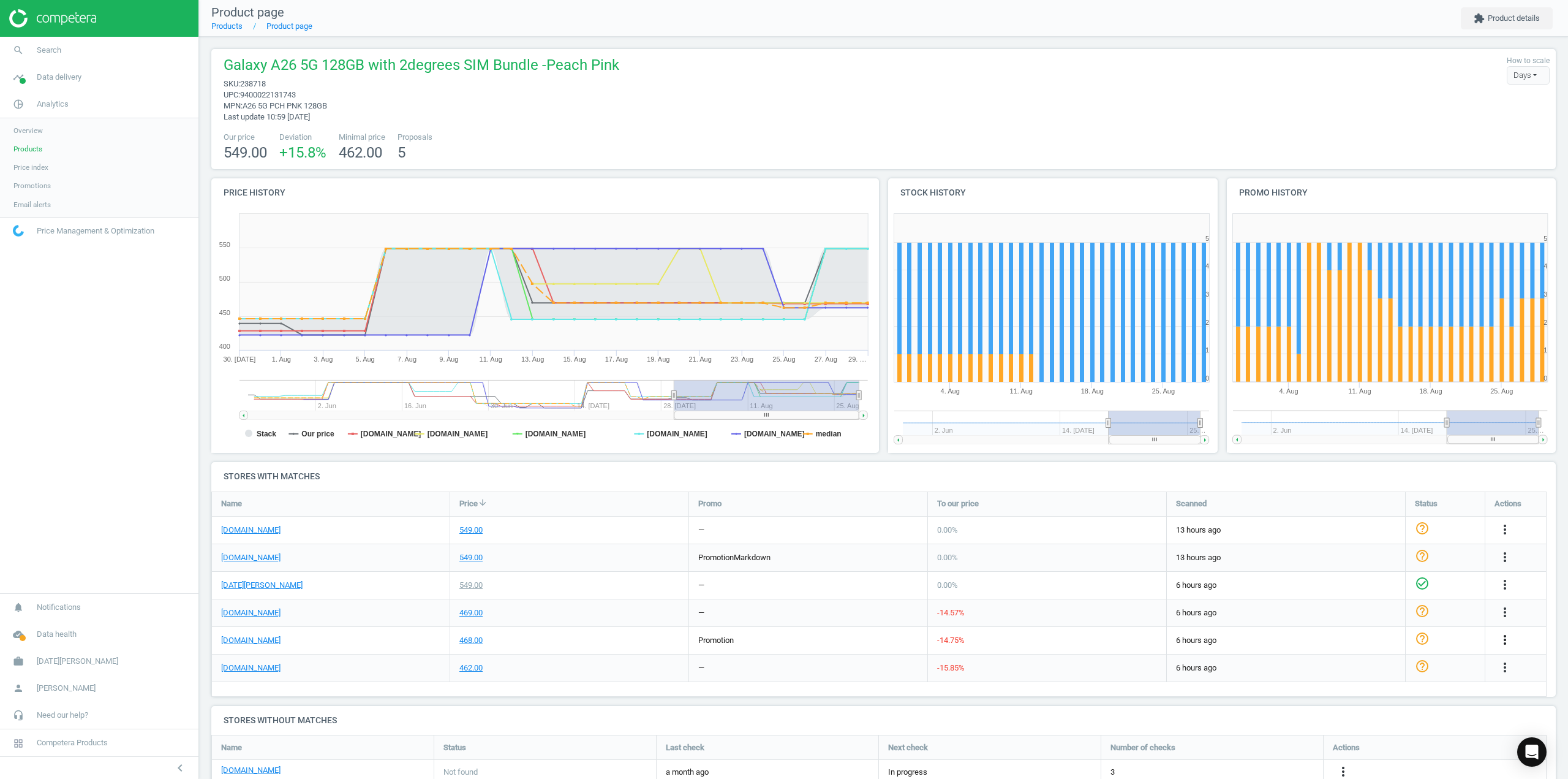
click at [1507, 638] on icon "more_vert" at bounding box center [1505, 640] width 15 height 15
click at [473, 642] on div "468.00" at bounding box center [471, 640] width 23 height 11
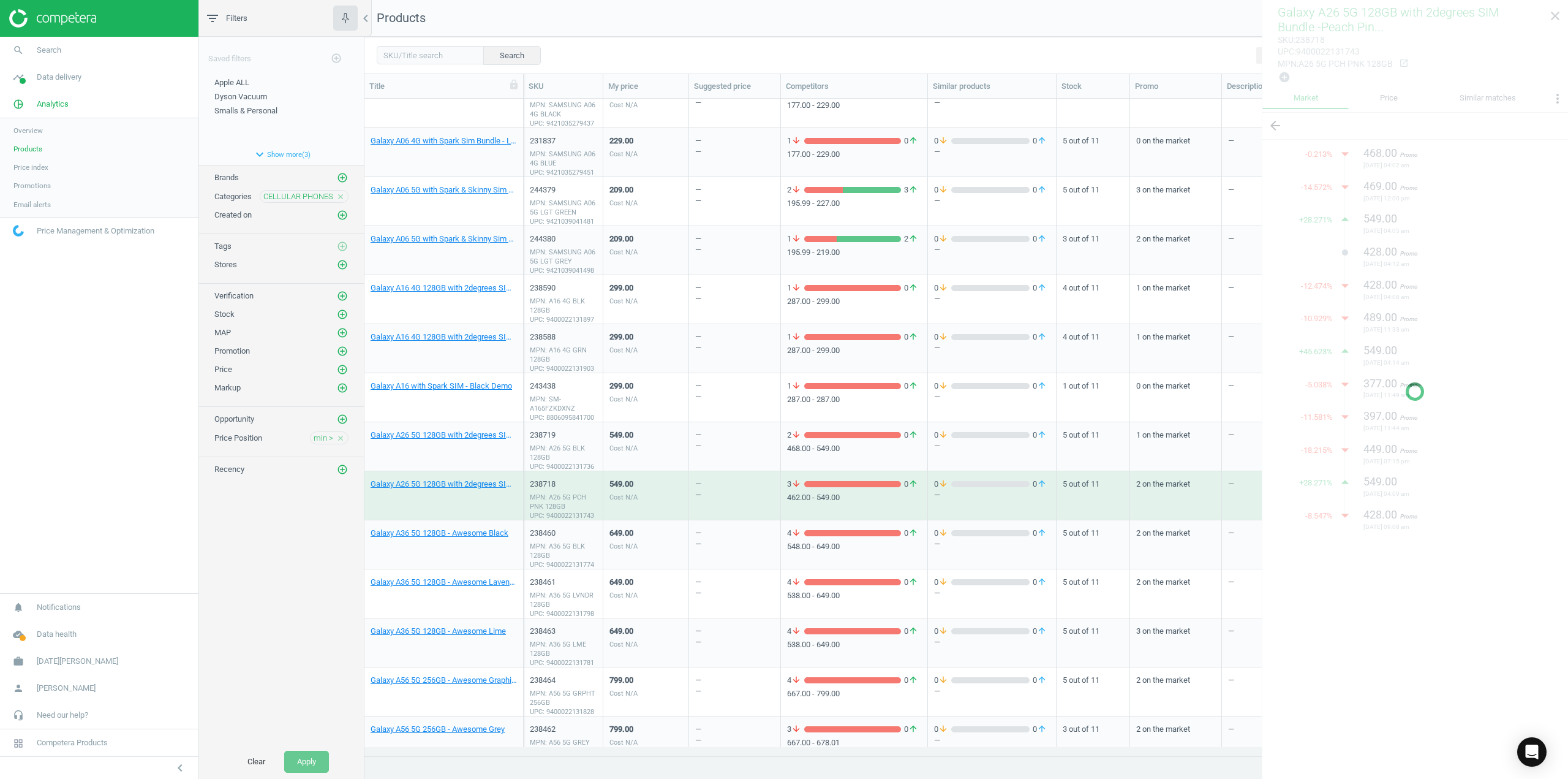
scroll to position [1852, 0]
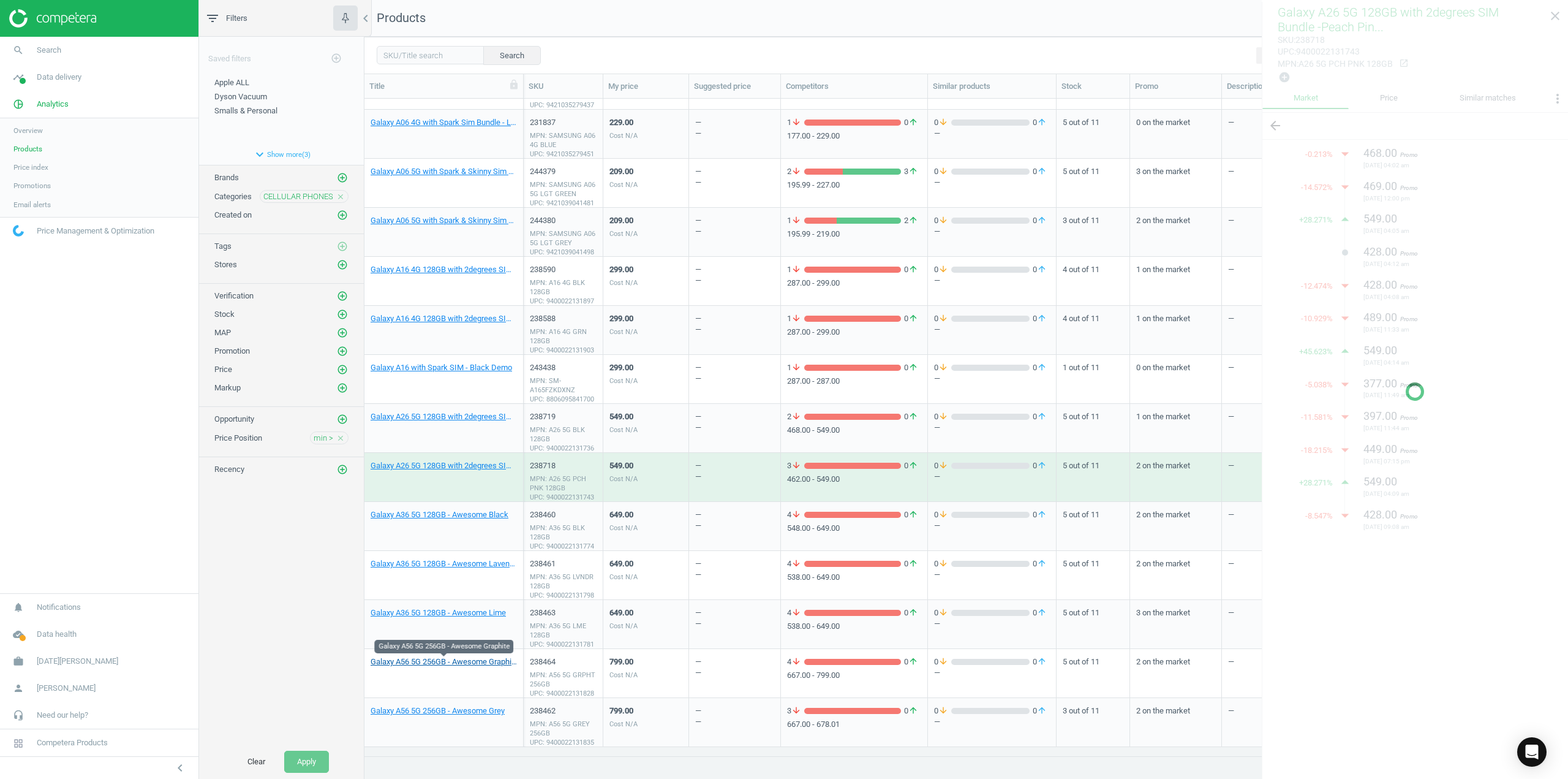
click at [492, 661] on link "Galaxy A56 5G 256GB - Awesome Graphite" at bounding box center [443, 662] width 146 height 11
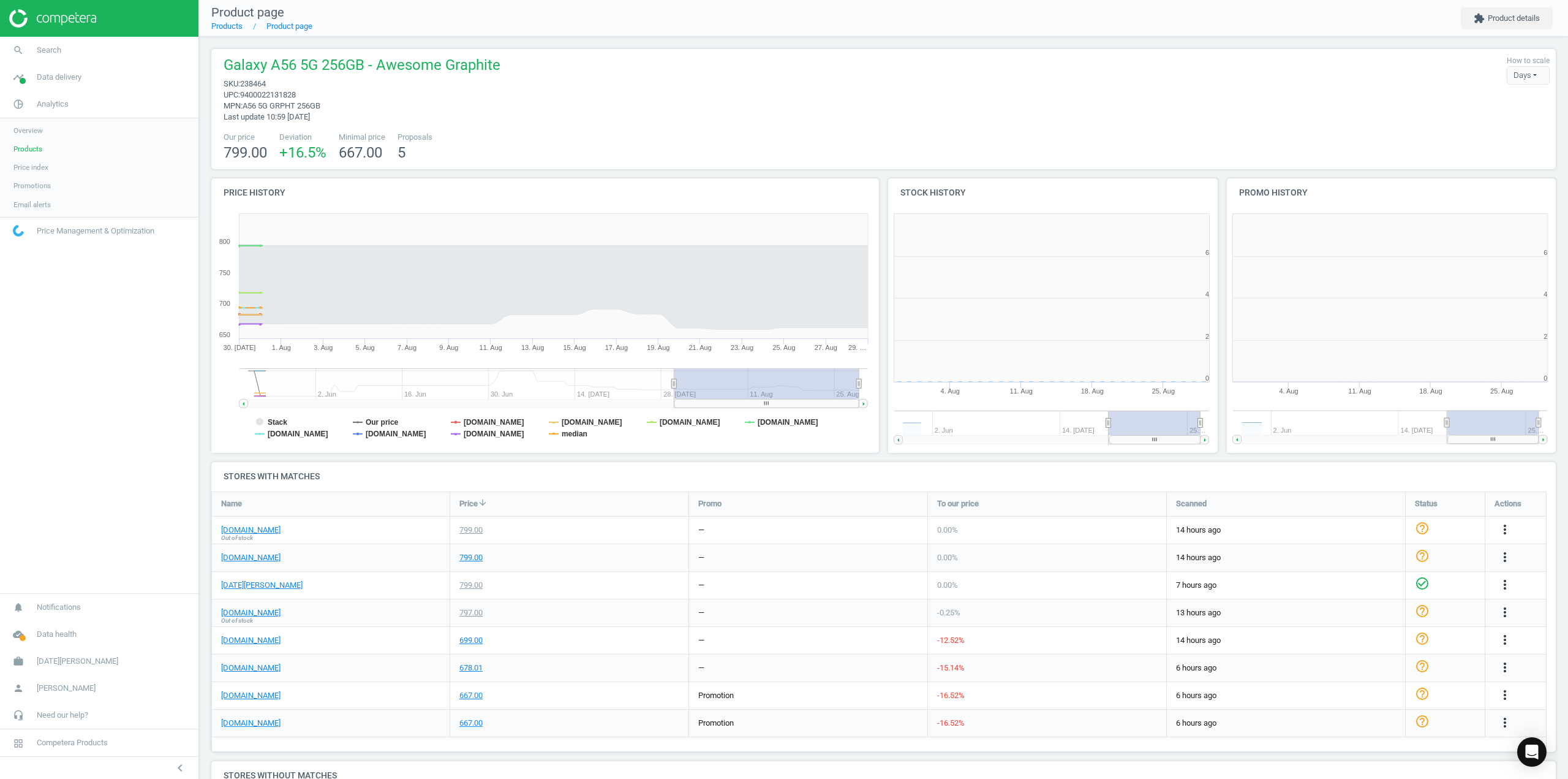
scroll to position [264, 345]
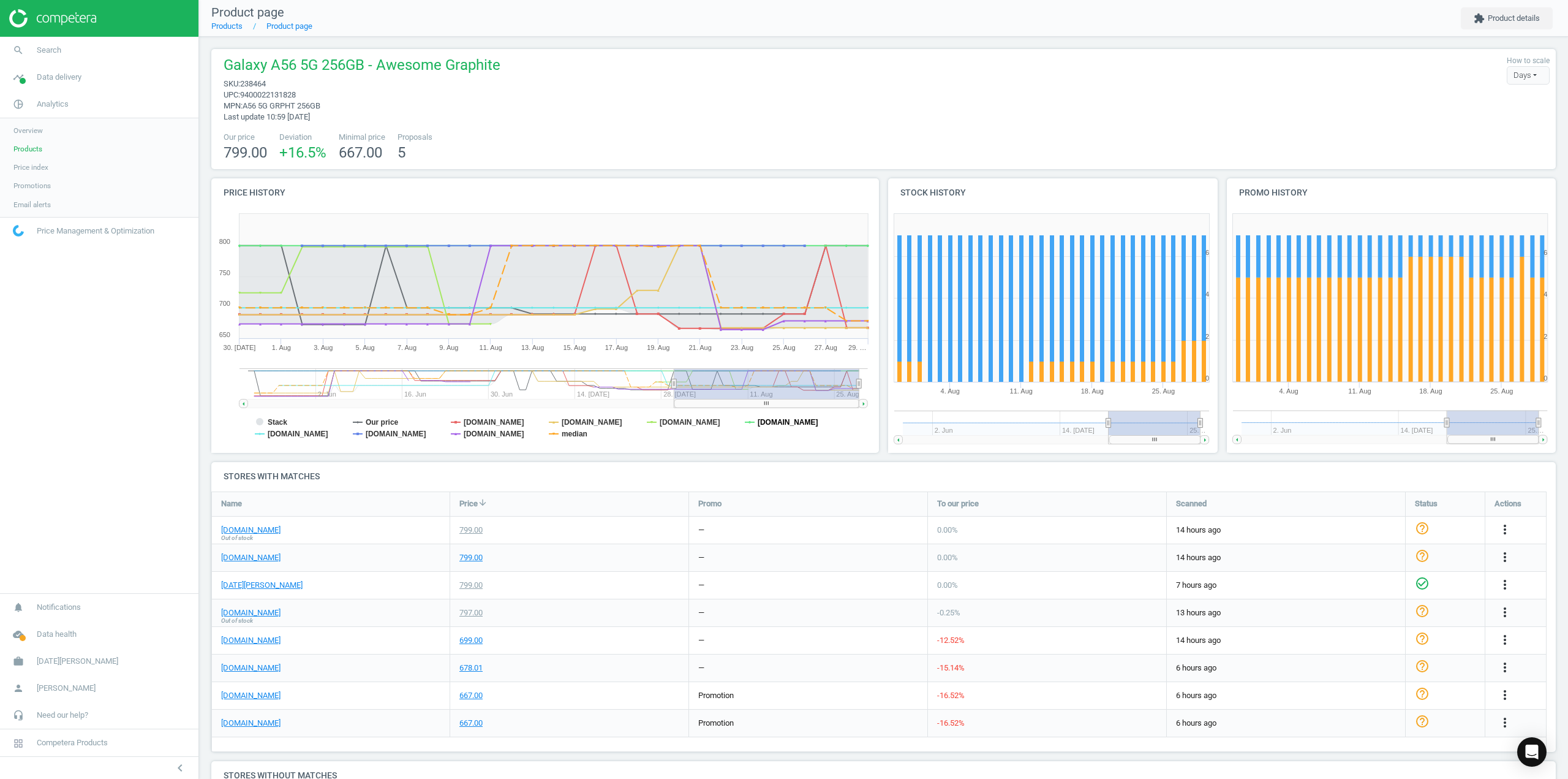
click at [753, 422] on rect at bounding box center [542, 331] width 663 height 245
click at [762, 420] on tspan "[DOMAIN_NAME]" at bounding box center [788, 421] width 61 height 8
click at [680, 422] on tspan "[DOMAIN_NAME]" at bounding box center [689, 421] width 61 height 8
click at [561, 433] on rect at bounding box center [542, 331] width 663 height 245
click at [373, 430] on tspan "[DOMAIN_NAME]" at bounding box center [396, 433] width 61 height 8
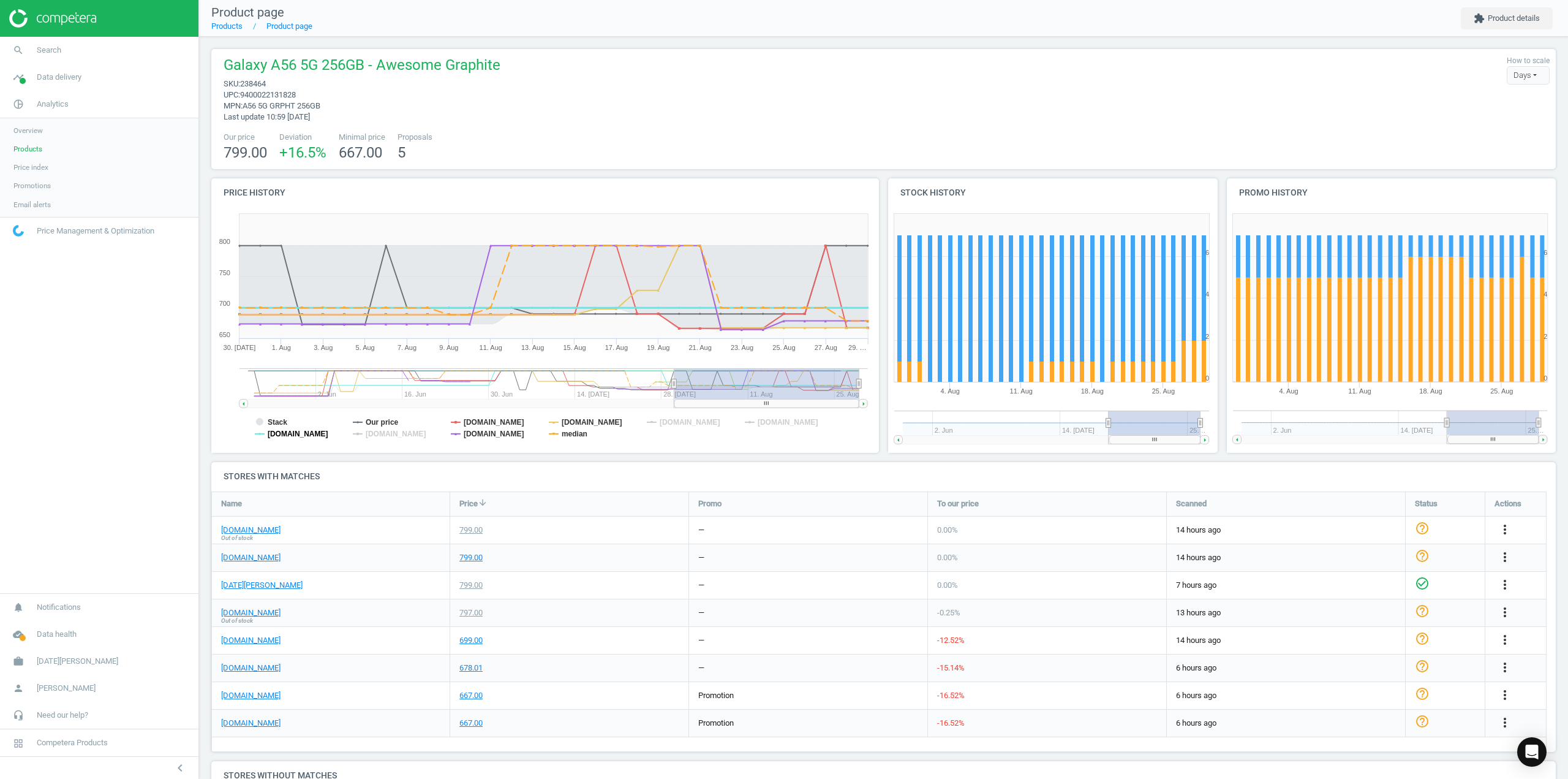
click at [297, 432] on tspan "[DOMAIN_NAME]" at bounding box center [297, 433] width 61 height 8
click at [577, 434] on tspan "median" at bounding box center [574, 433] width 26 height 8
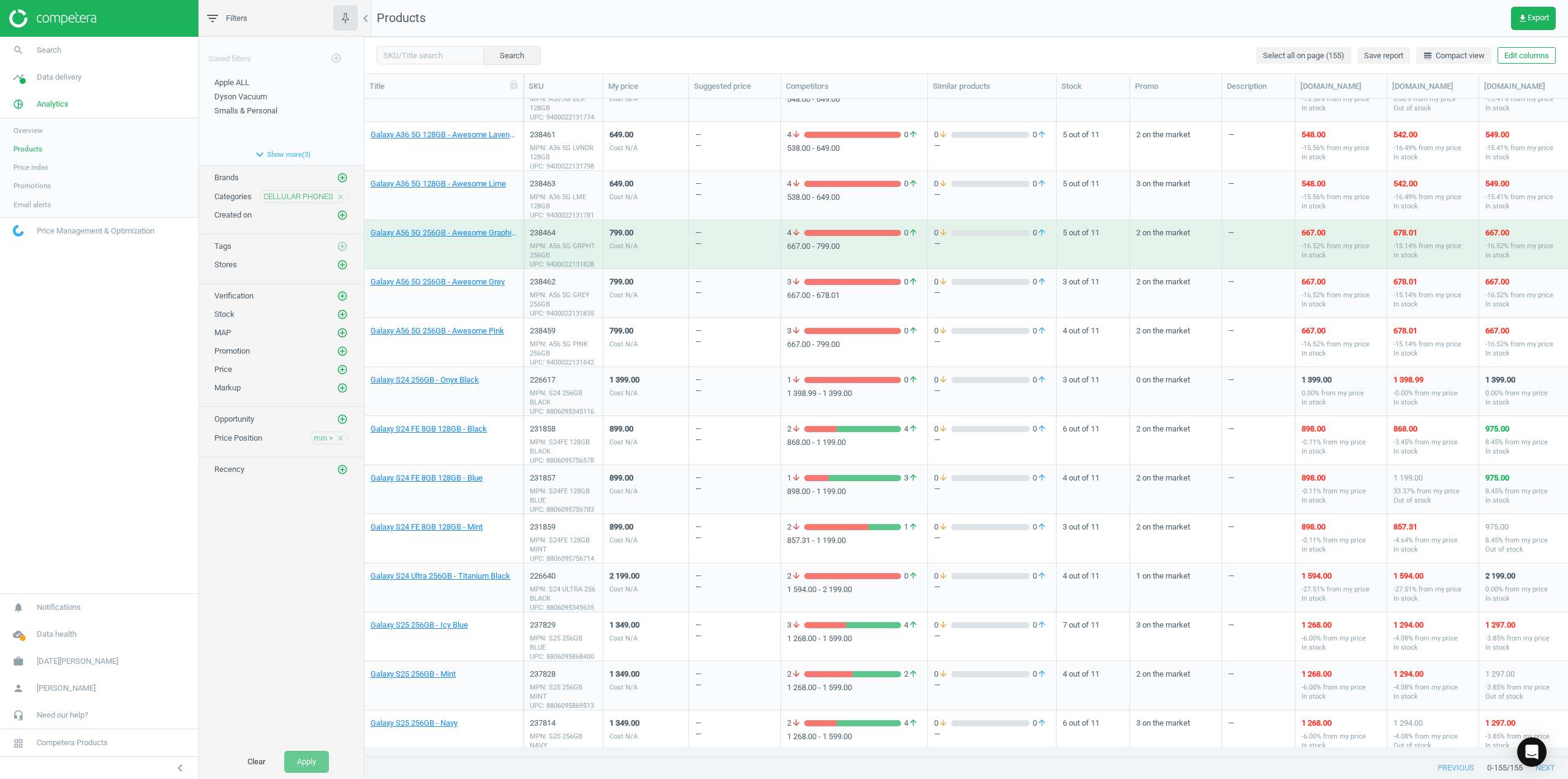
scroll to position [2293, 0]
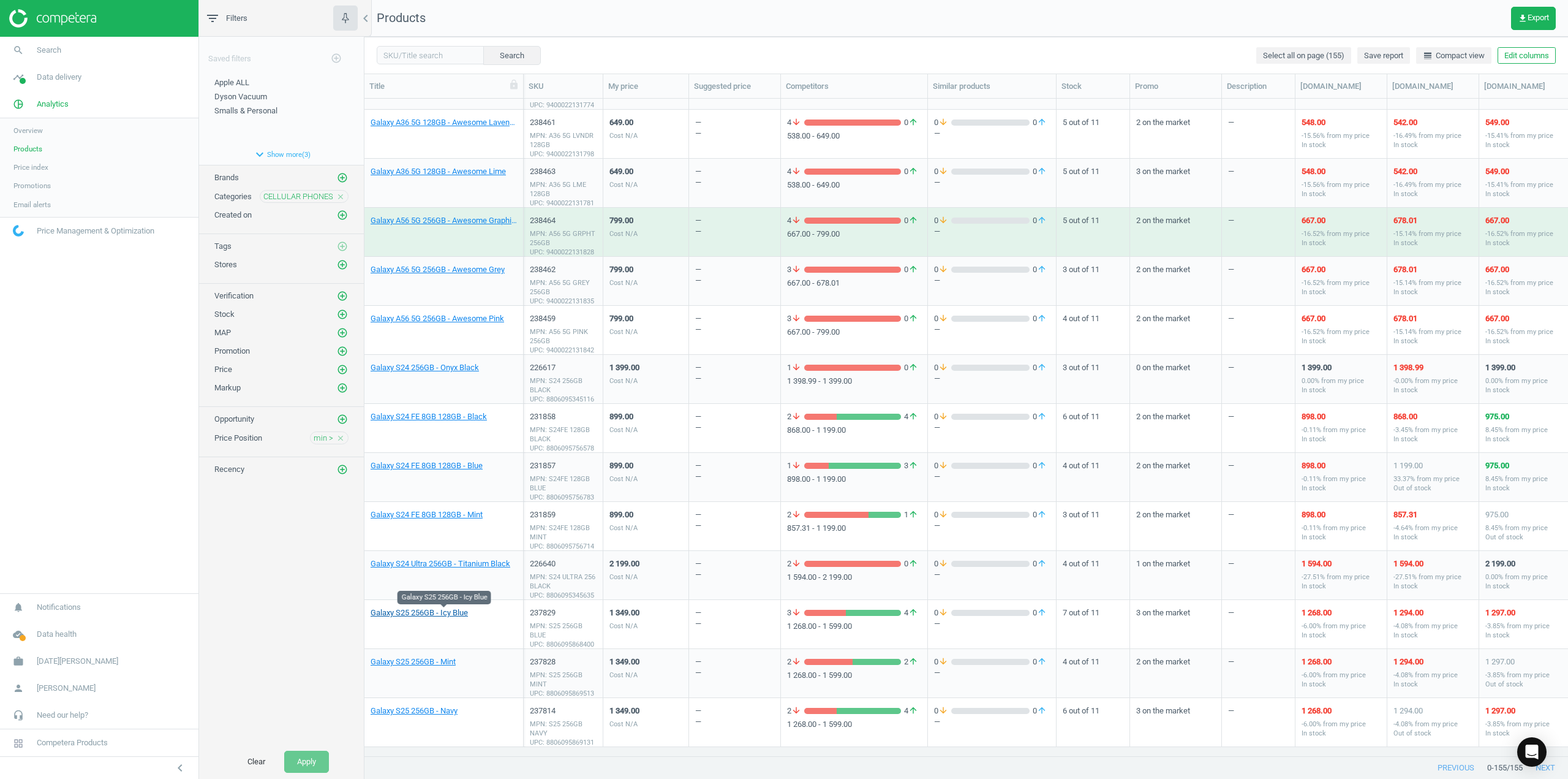
click at [445, 617] on link "Galaxy S25 256GB - Icy Blue" at bounding box center [419, 612] width 98 height 11
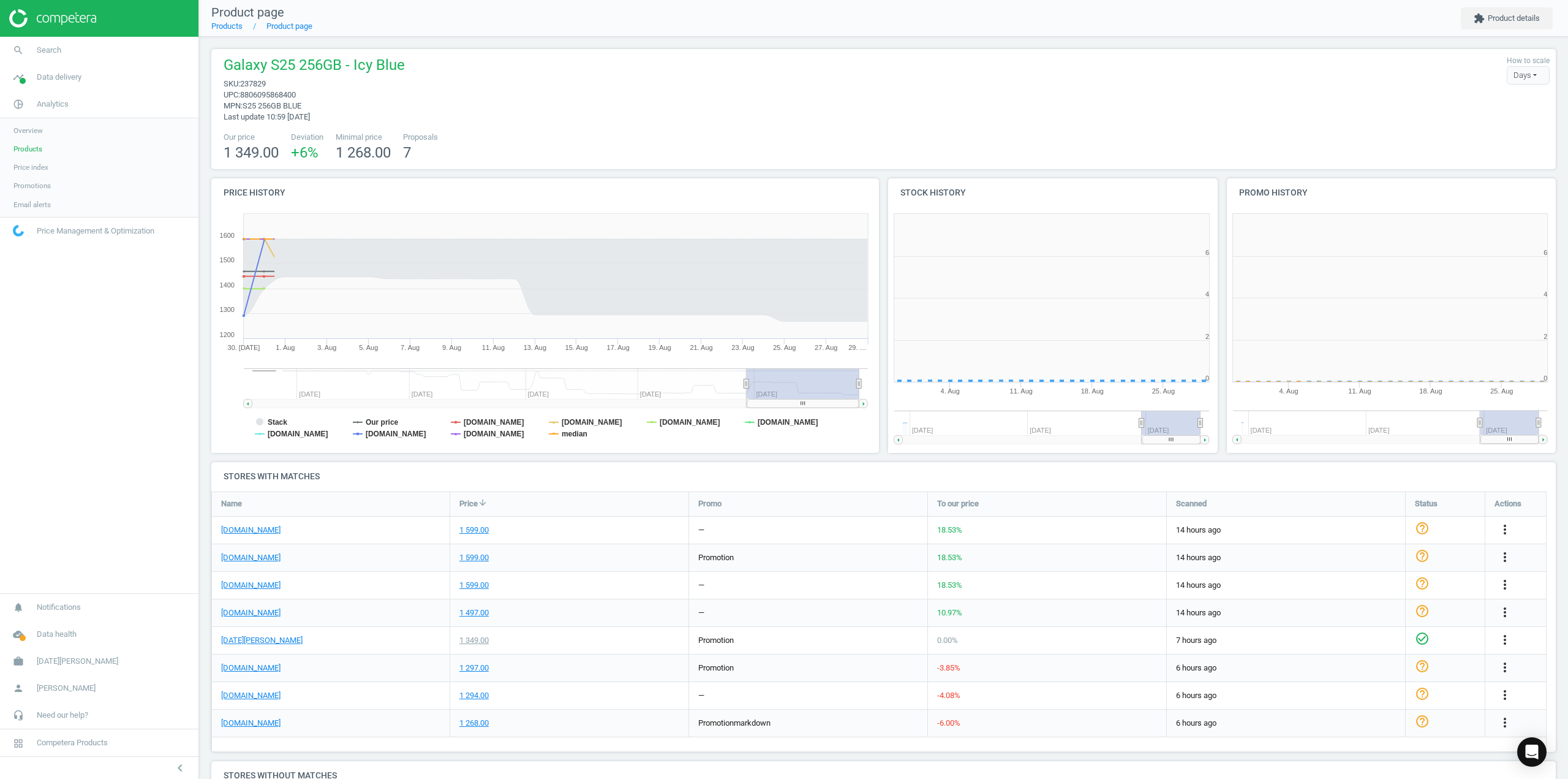
scroll to position [264, 345]
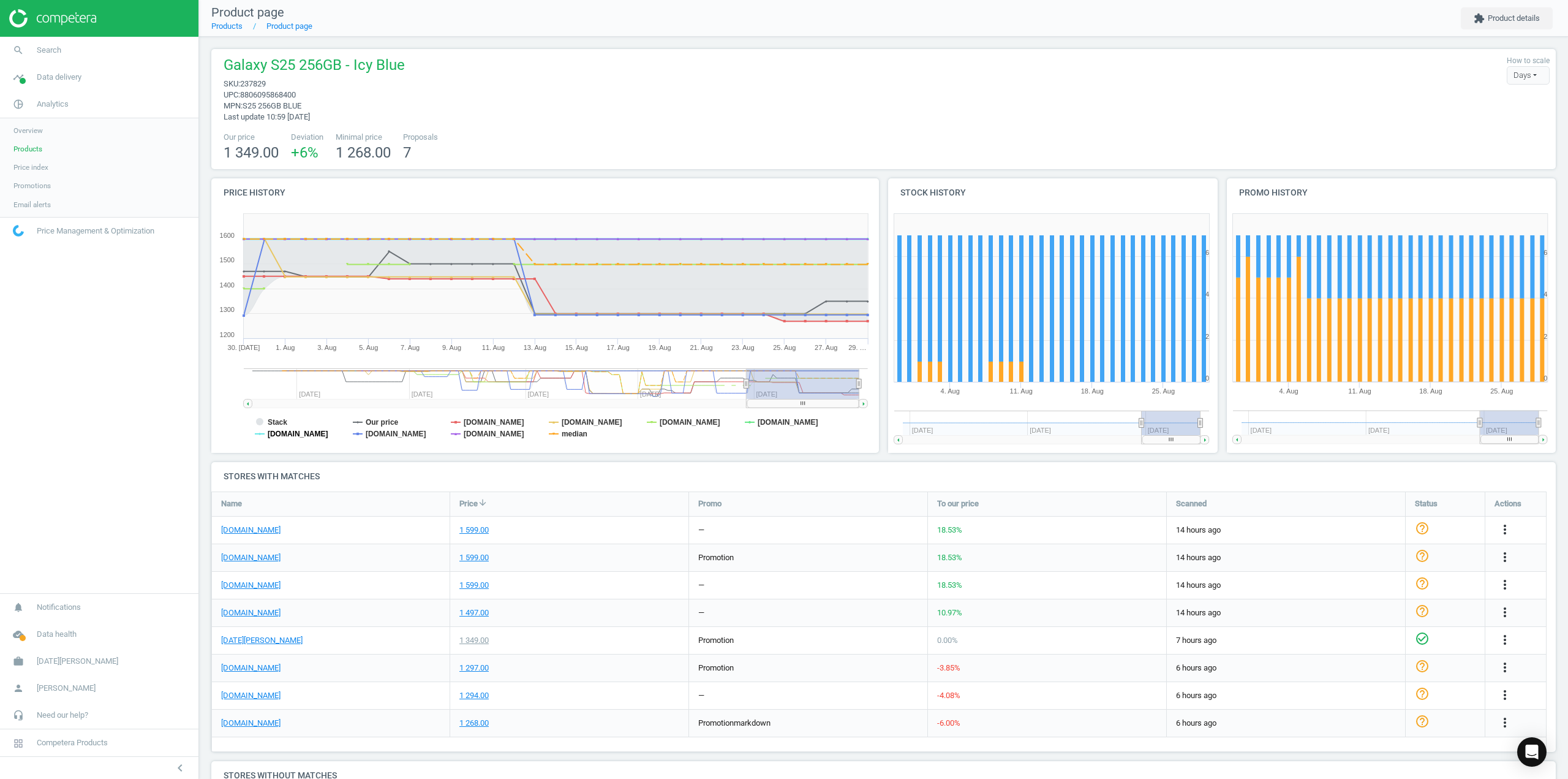
click at [291, 433] on tspan "[DOMAIN_NAME]" at bounding box center [297, 433] width 61 height 8
click at [469, 434] on tspan "[DOMAIN_NAME]" at bounding box center [493, 433] width 61 height 8
click at [559, 436] on rect at bounding box center [542, 331] width 663 height 245
click at [673, 424] on tspan "[DOMAIN_NAME]" at bounding box center [689, 421] width 61 height 8
click at [759, 423] on tspan "[DOMAIN_NAME]" at bounding box center [788, 421] width 61 height 8
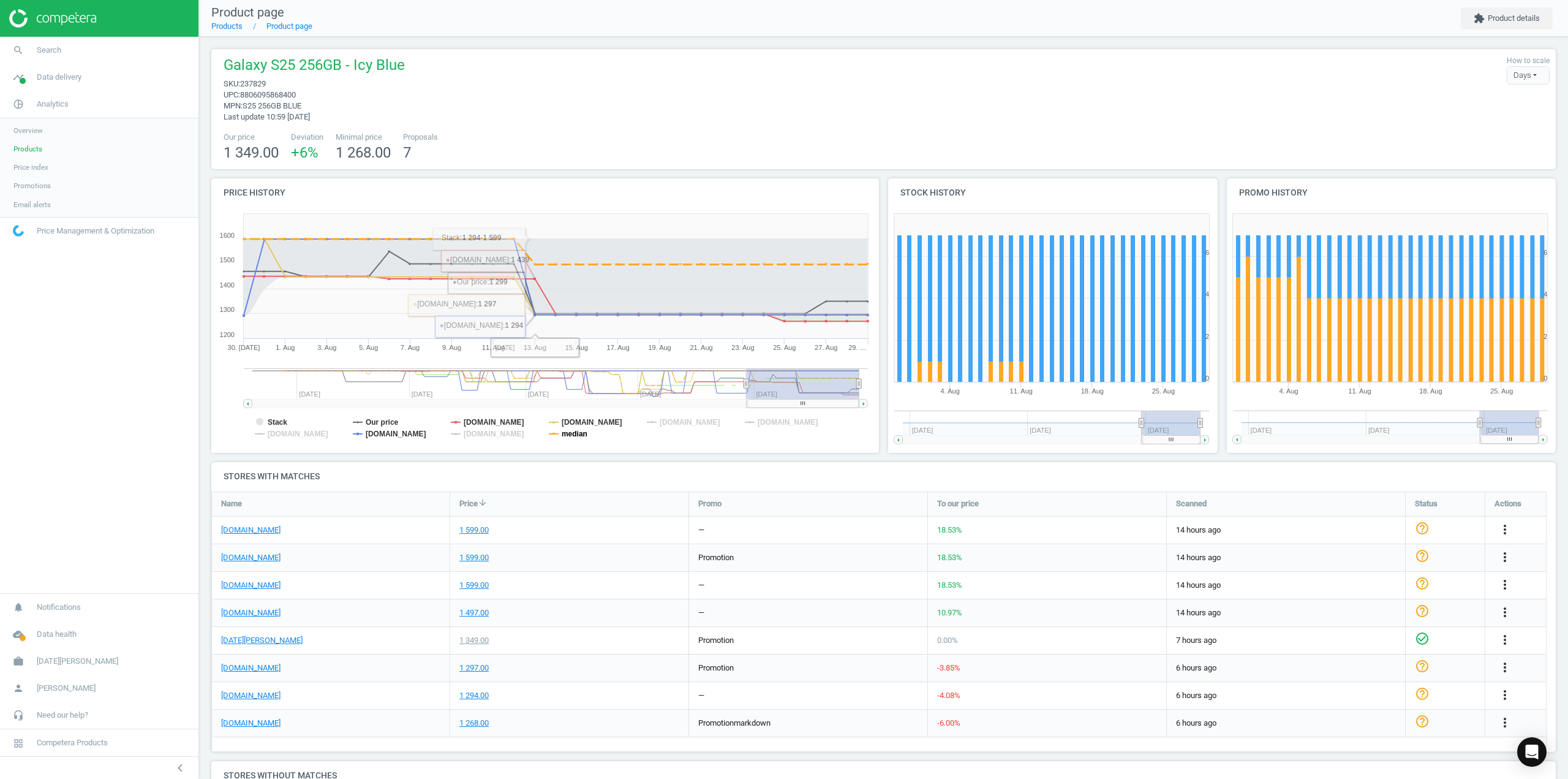
click at [563, 436] on tspan "median" at bounding box center [574, 433] width 26 height 8
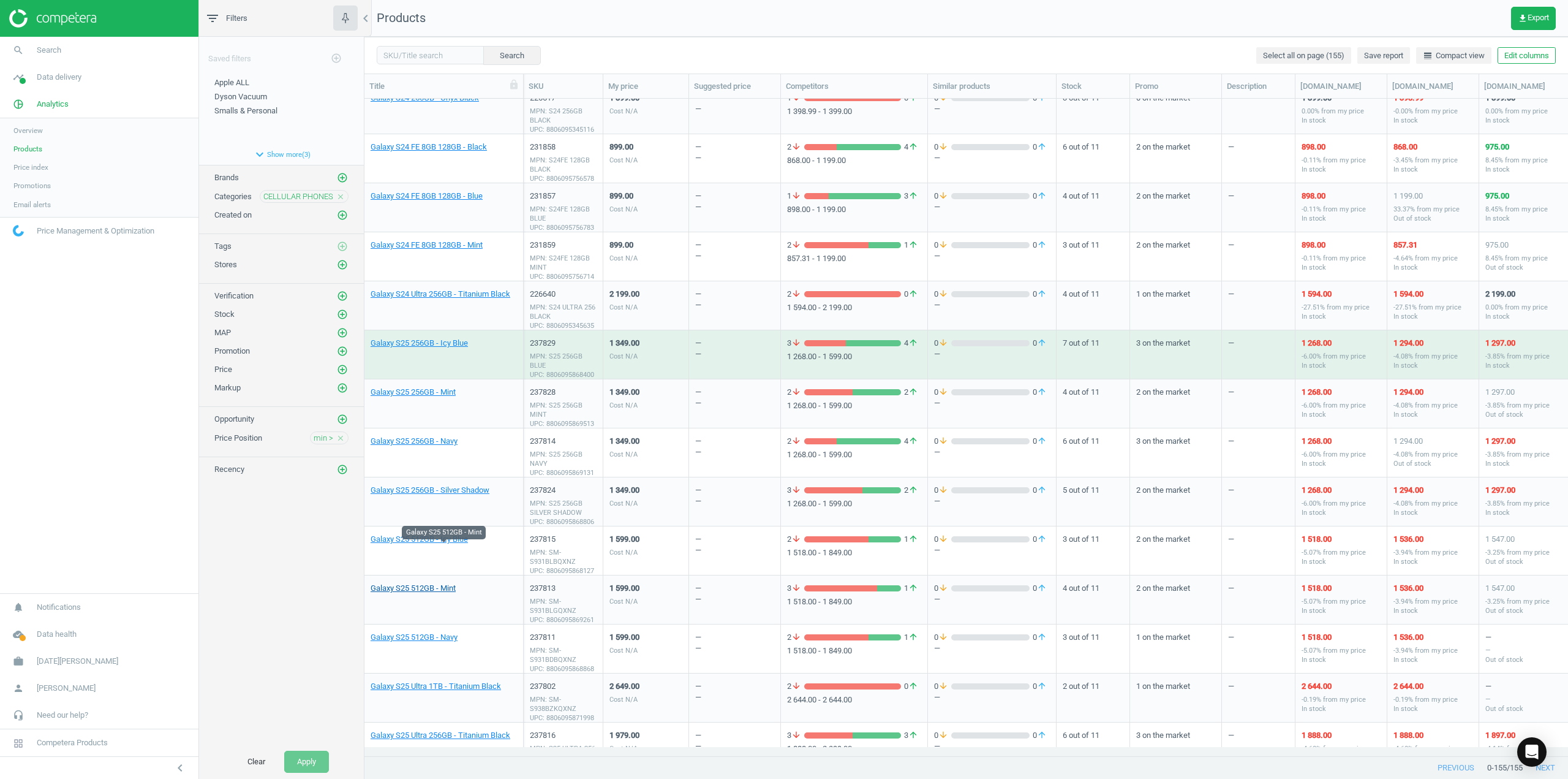
scroll to position [2624, 0]
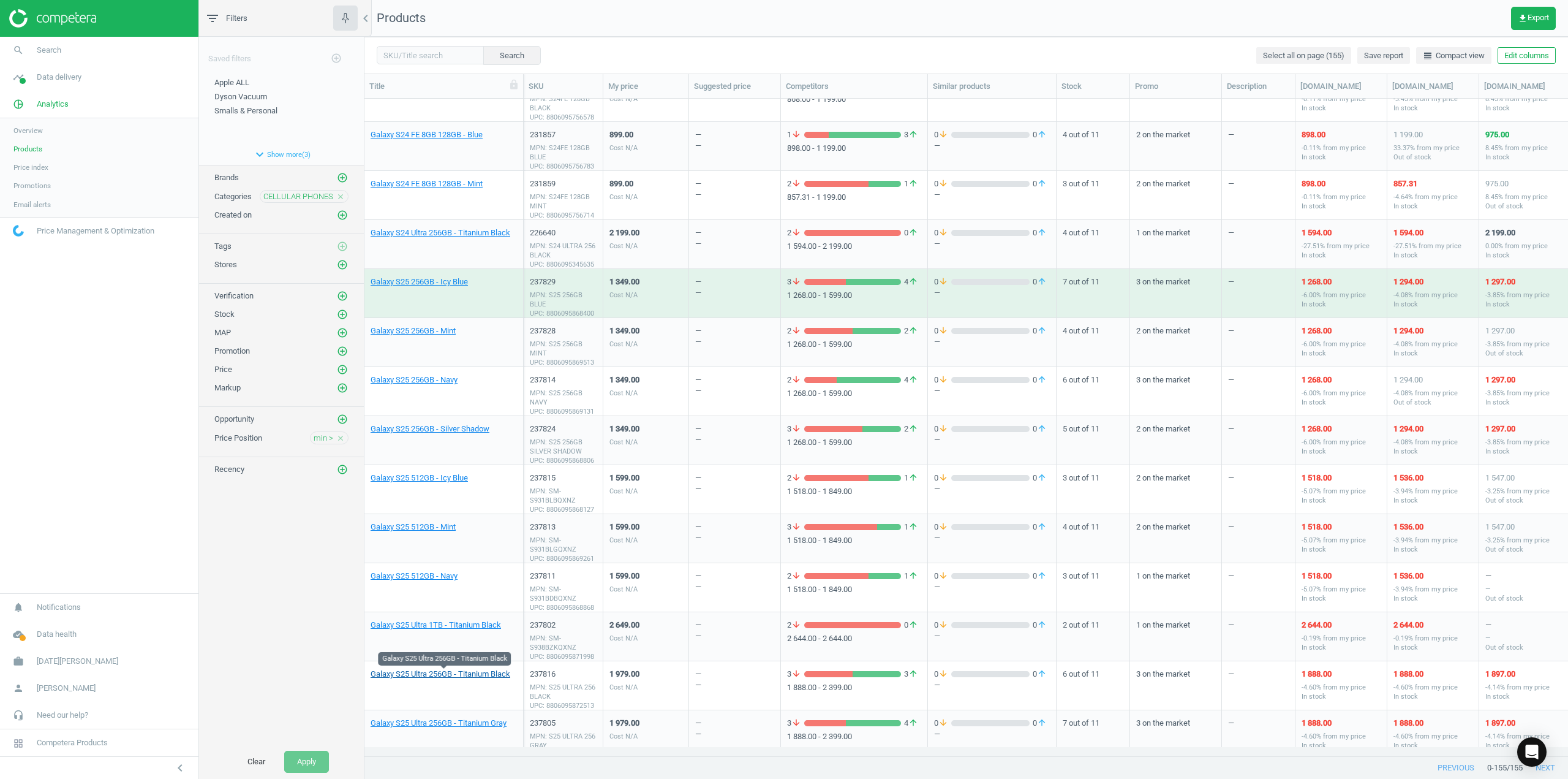
click at [493, 673] on link "Galaxy S25 Ultra 256GB - Titanium Black" at bounding box center [440, 674] width 140 height 11
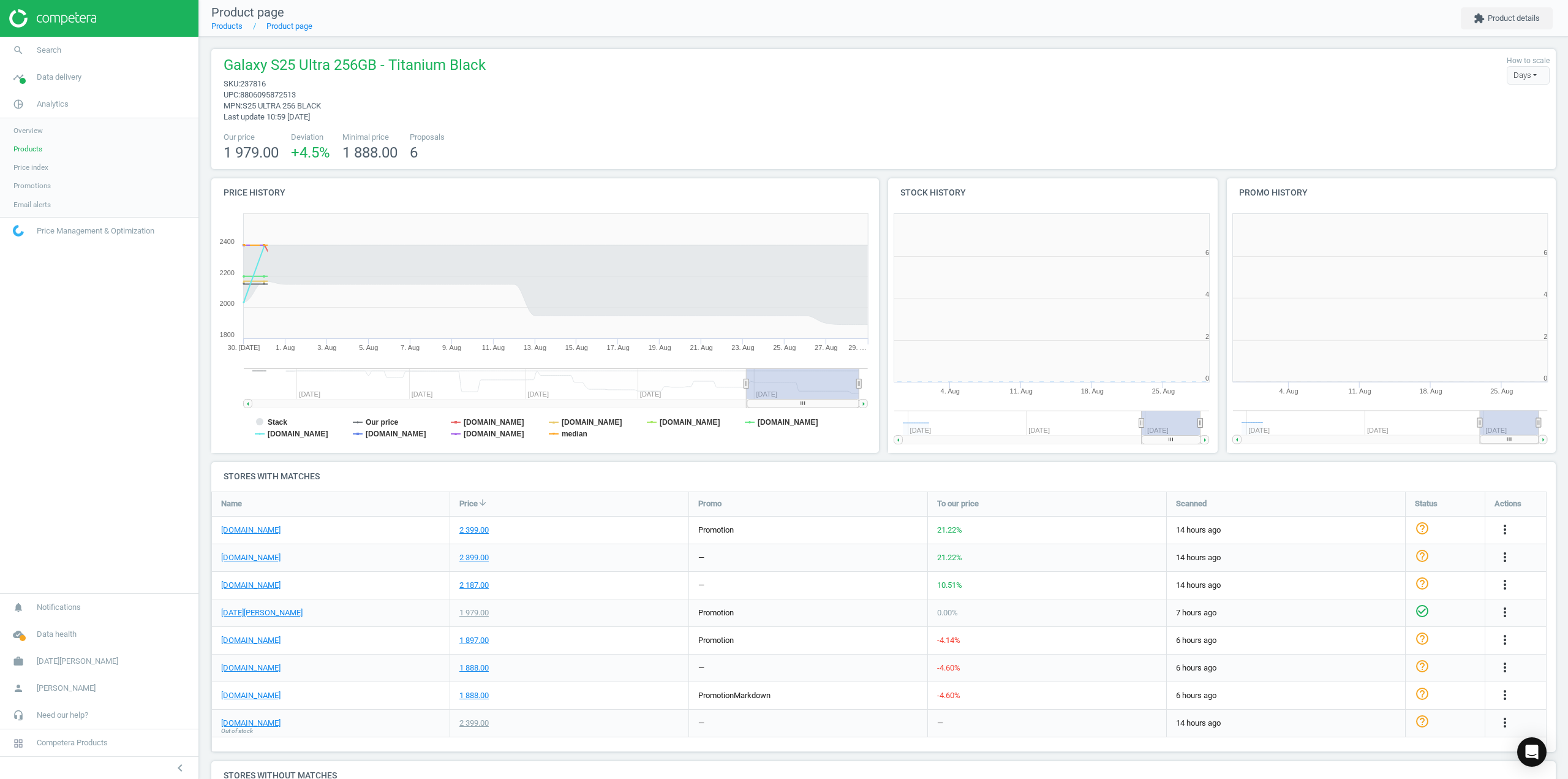
scroll to position [264, 345]
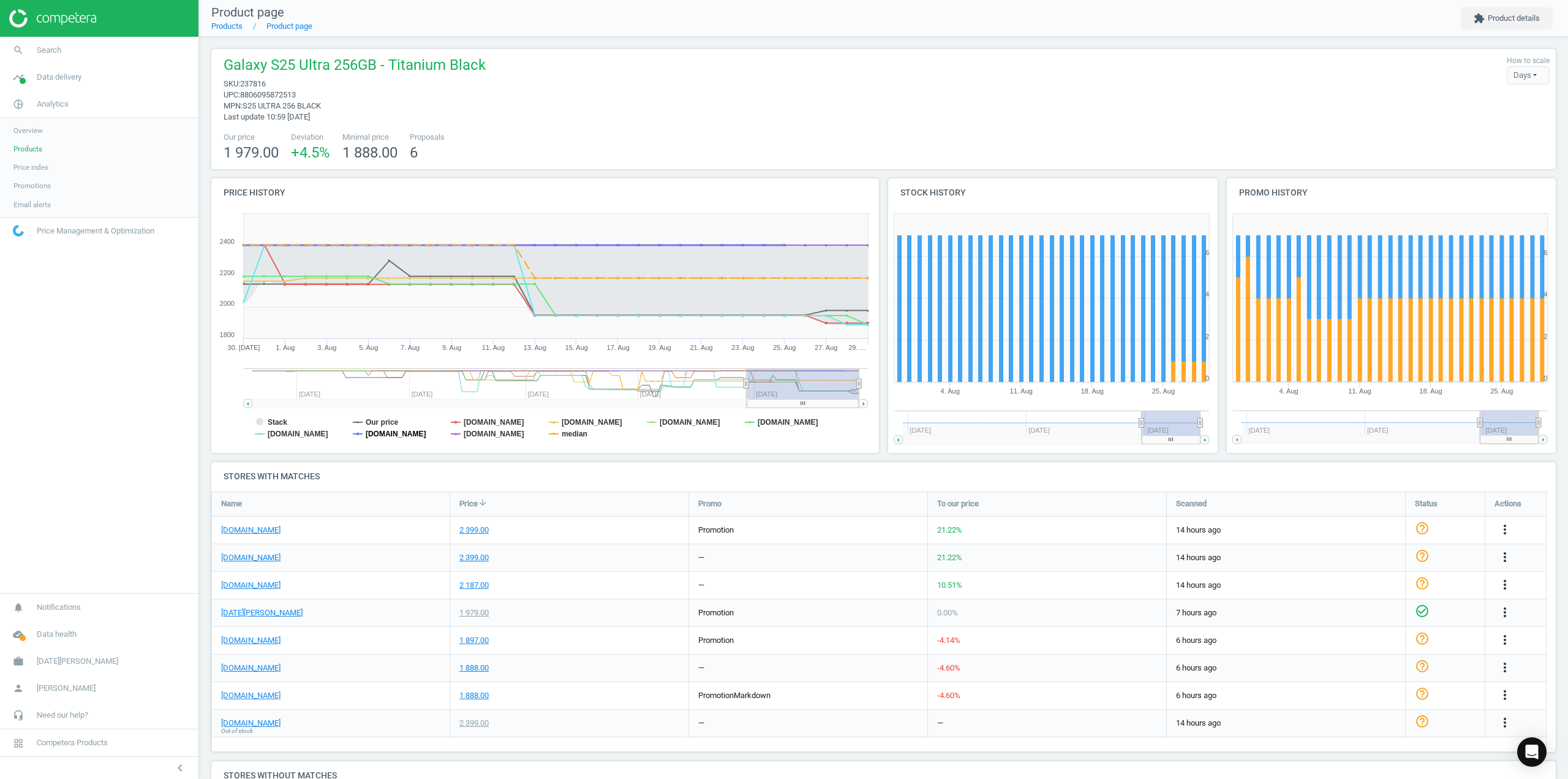
click at [384, 434] on tspan "[DOMAIN_NAME]" at bounding box center [396, 433] width 61 height 8
click at [477, 431] on tspan "[DOMAIN_NAME]" at bounding box center [493, 433] width 61 height 8
click at [579, 432] on tspan "median" at bounding box center [574, 433] width 26 height 8
click at [590, 421] on tspan "[DOMAIN_NAME]" at bounding box center [592, 421] width 61 height 8
click at [659, 422] on tspan "[DOMAIN_NAME]" at bounding box center [689, 421] width 61 height 8
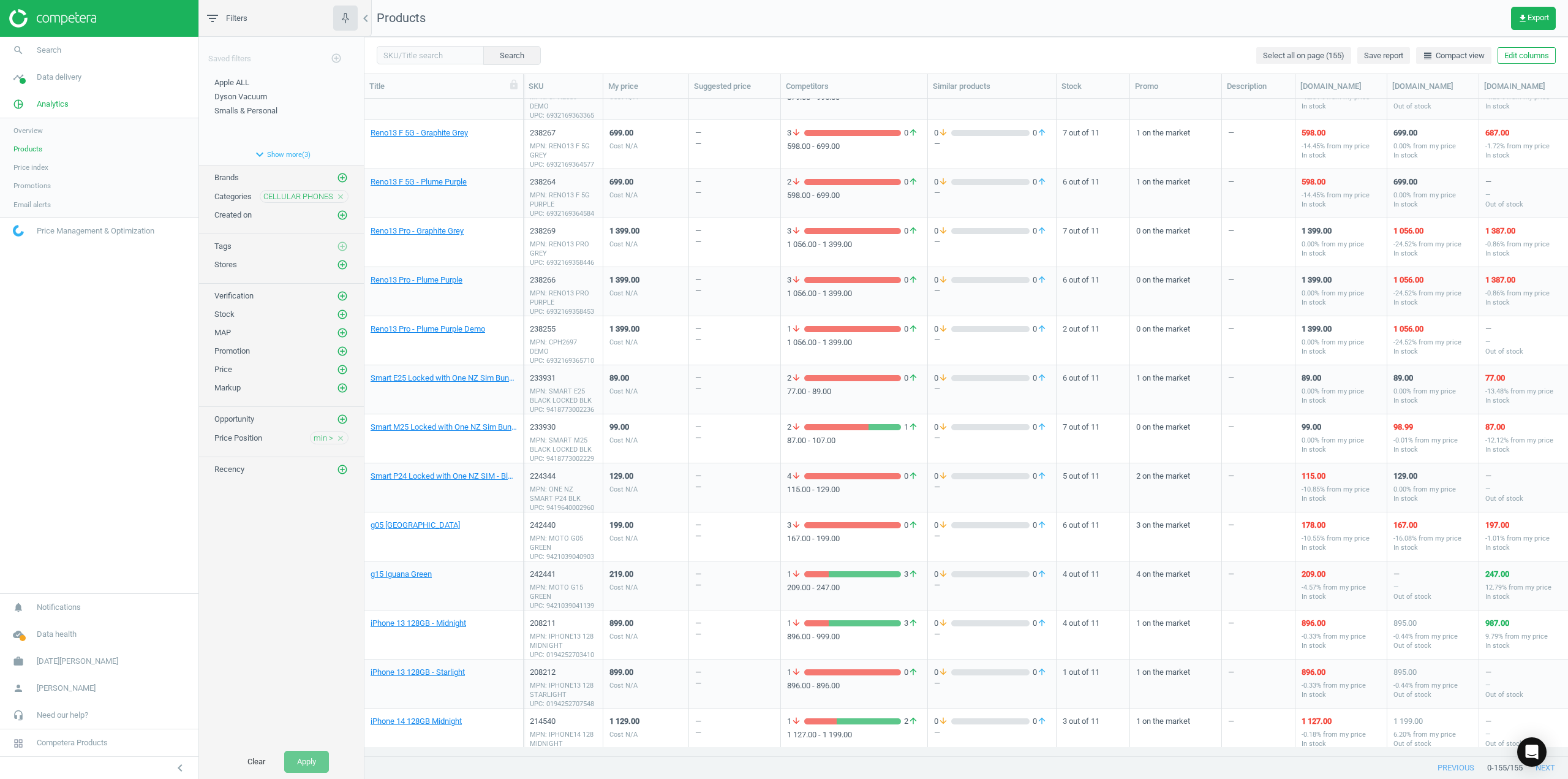
scroll to position [4486, 0]
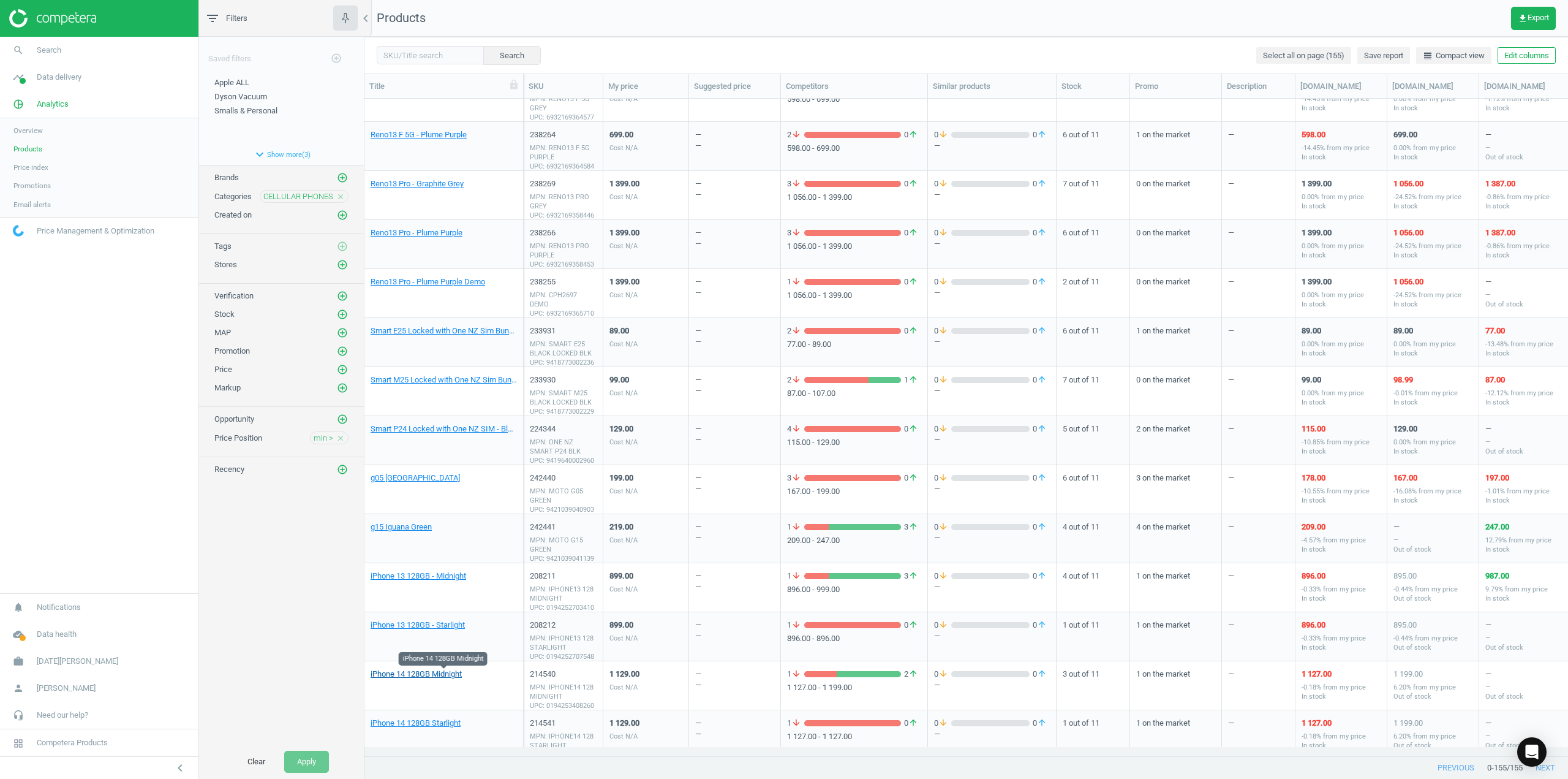
click at [447, 675] on link "iPhone 14 128GB Midnight" at bounding box center [416, 674] width 92 height 11
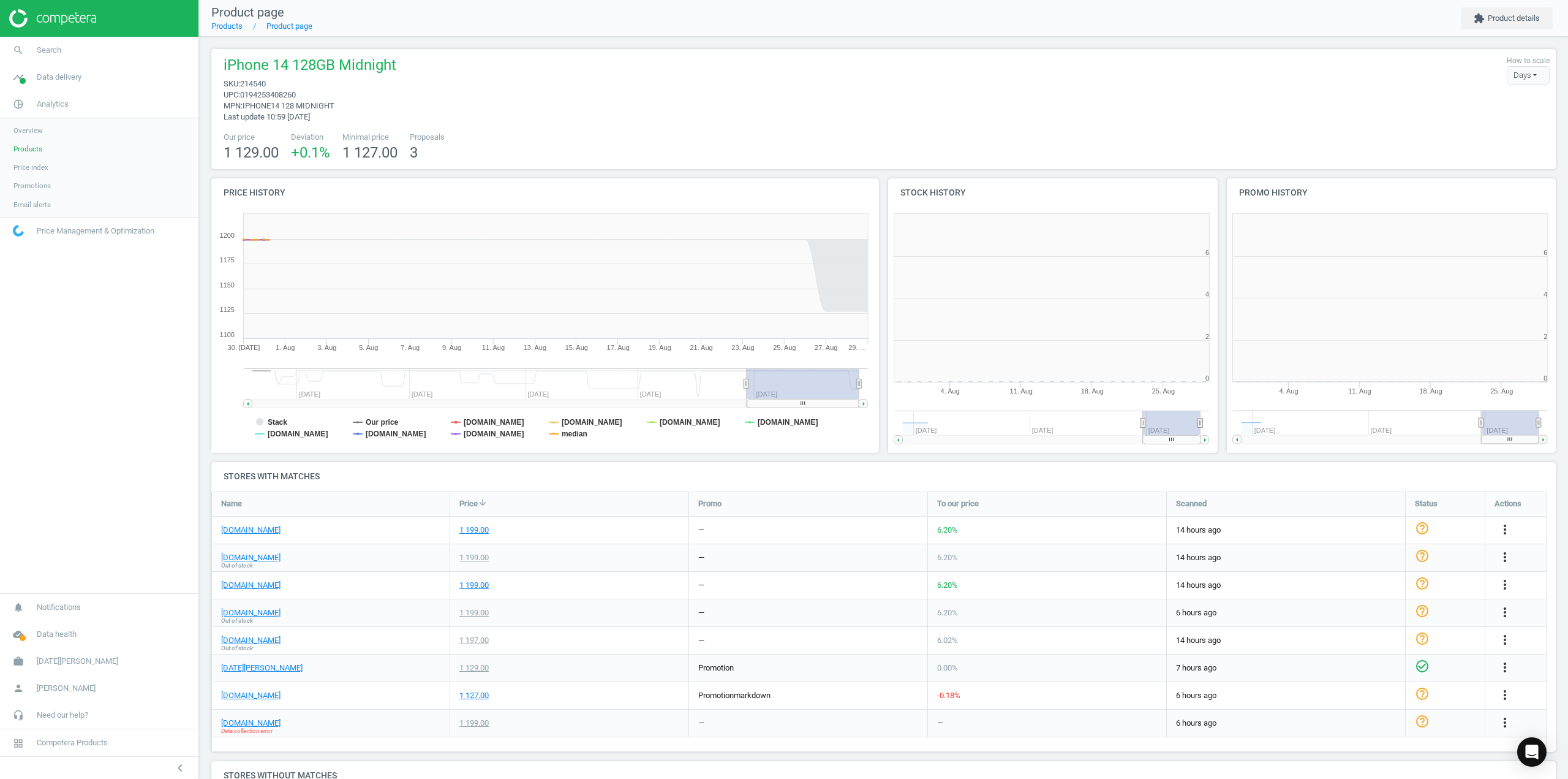
scroll to position [264, 345]
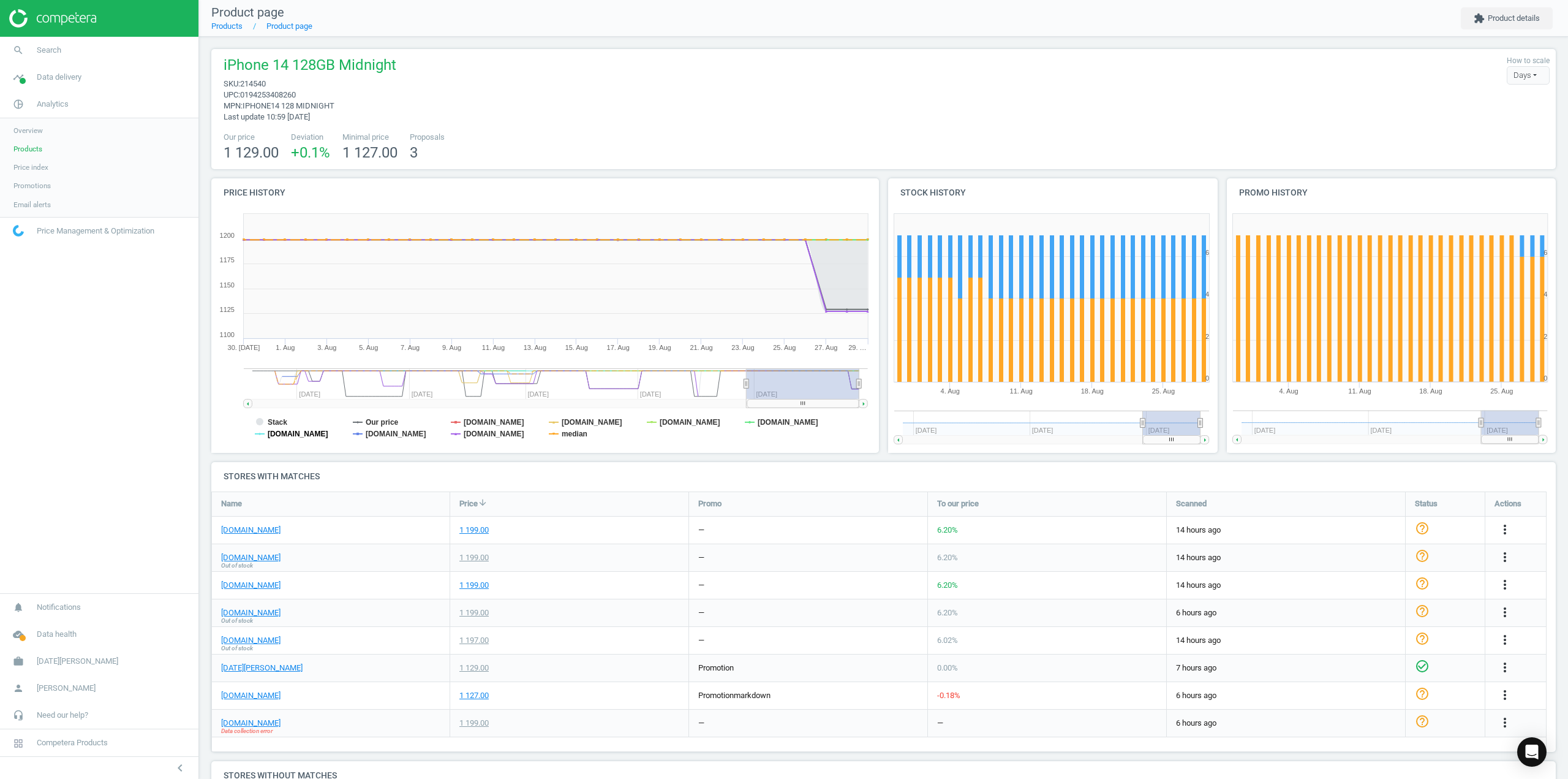
click at [276, 437] on tspan "[DOMAIN_NAME]" at bounding box center [297, 433] width 61 height 8
click at [565, 433] on tspan "median" at bounding box center [574, 433] width 26 height 8
click at [666, 420] on tspan "[DOMAIN_NAME]" at bounding box center [689, 421] width 61 height 8
click at [754, 421] on rect at bounding box center [542, 331] width 663 height 245
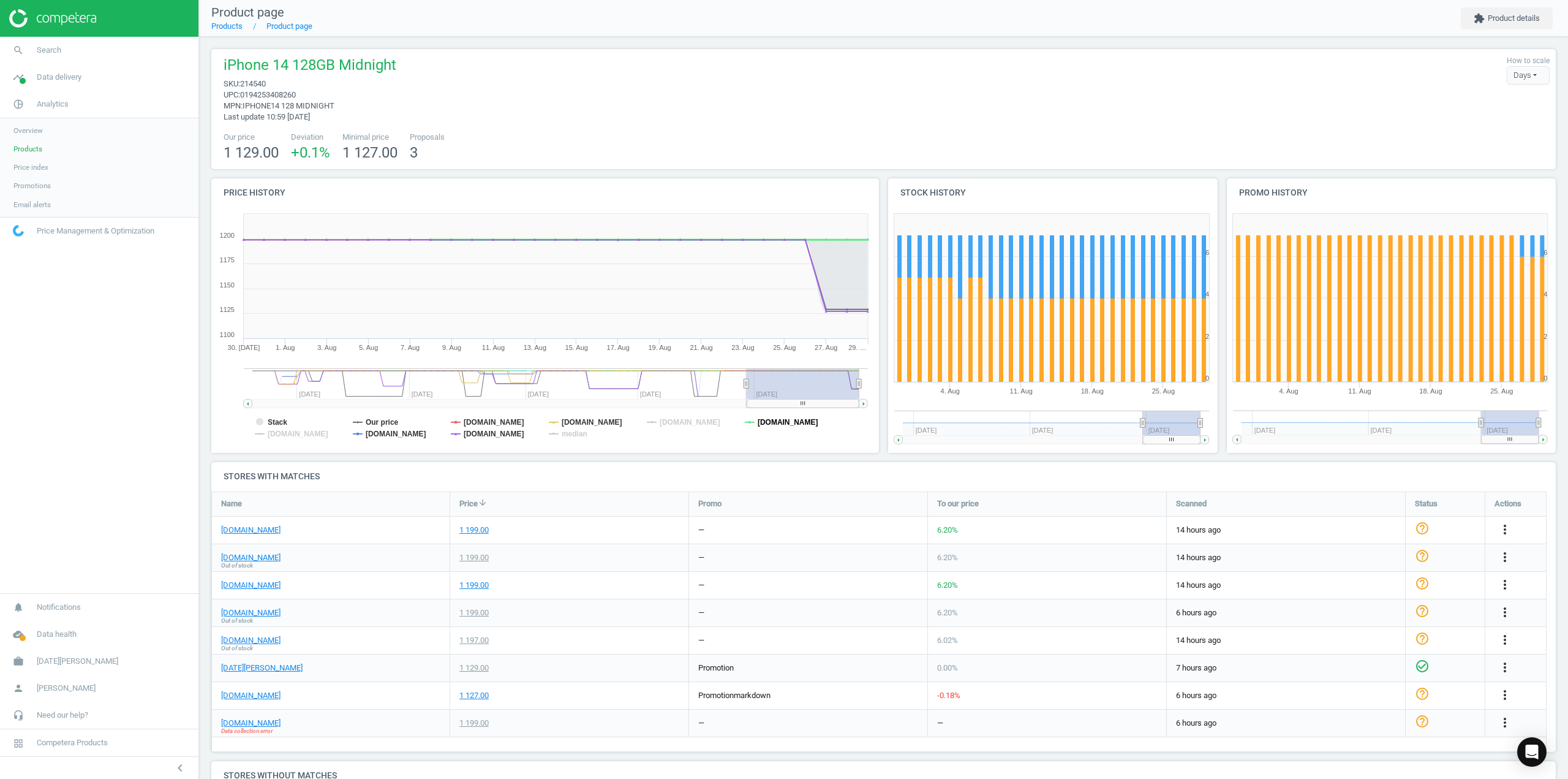
click at [765, 424] on tspan "[DOMAIN_NAME]" at bounding box center [788, 421] width 61 height 8
click at [518, 422] on tspan "[DOMAIN_NAME]" at bounding box center [493, 421] width 61 height 8
click at [424, 432] on tspan "[DOMAIN_NAME]" at bounding box center [396, 433] width 61 height 8
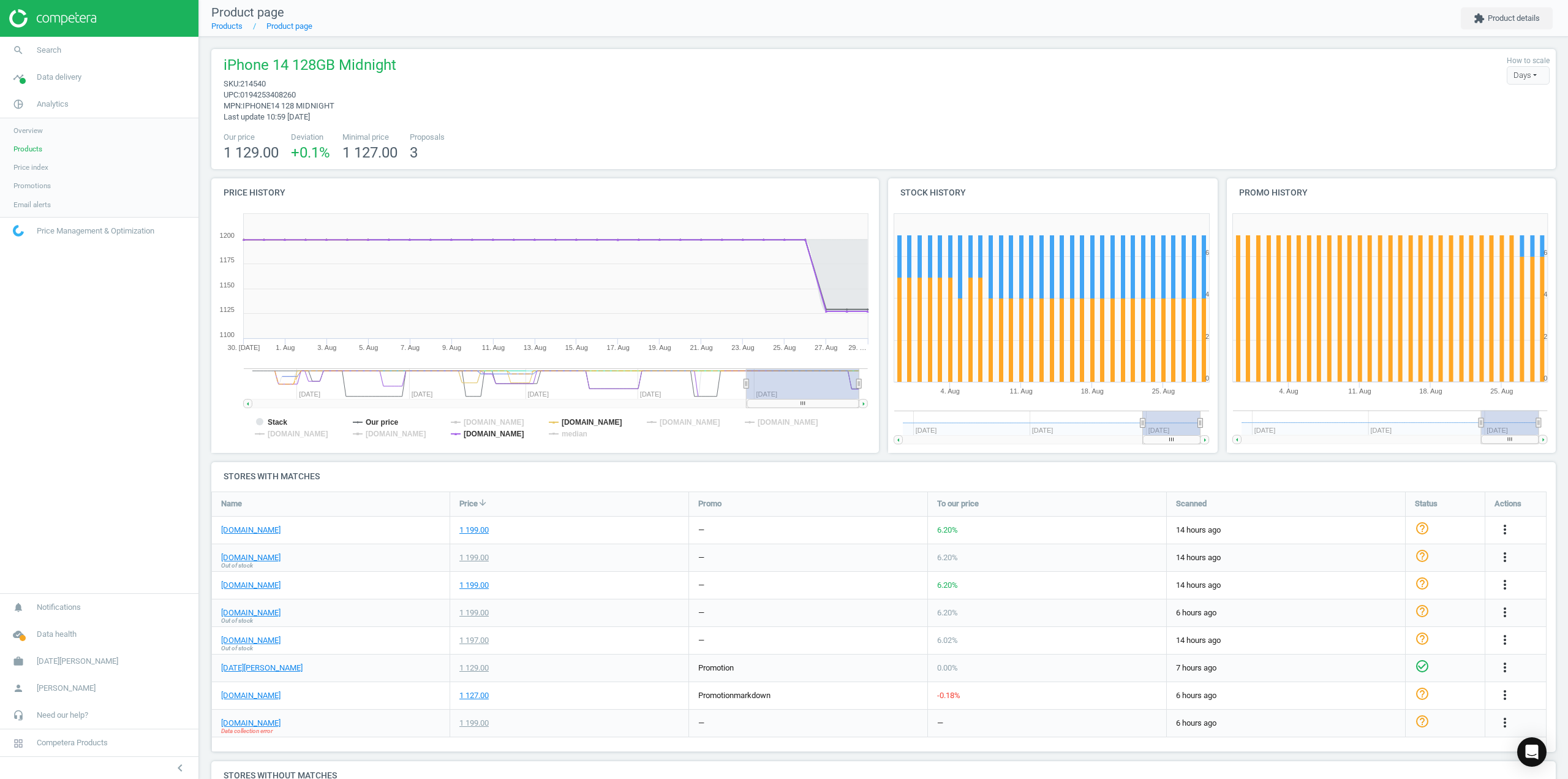
click at [424, 432] on tspan "[DOMAIN_NAME]" at bounding box center [396, 433] width 61 height 8
click at [390, 421] on tspan "Our price" at bounding box center [382, 421] width 33 height 8
click at [471, 433] on tspan "[DOMAIN_NAME]" at bounding box center [493, 433] width 61 height 8
click at [414, 430] on tspan "[DOMAIN_NAME]" at bounding box center [396, 433] width 61 height 8
click at [583, 421] on tspan "[DOMAIN_NAME]" at bounding box center [592, 421] width 61 height 8
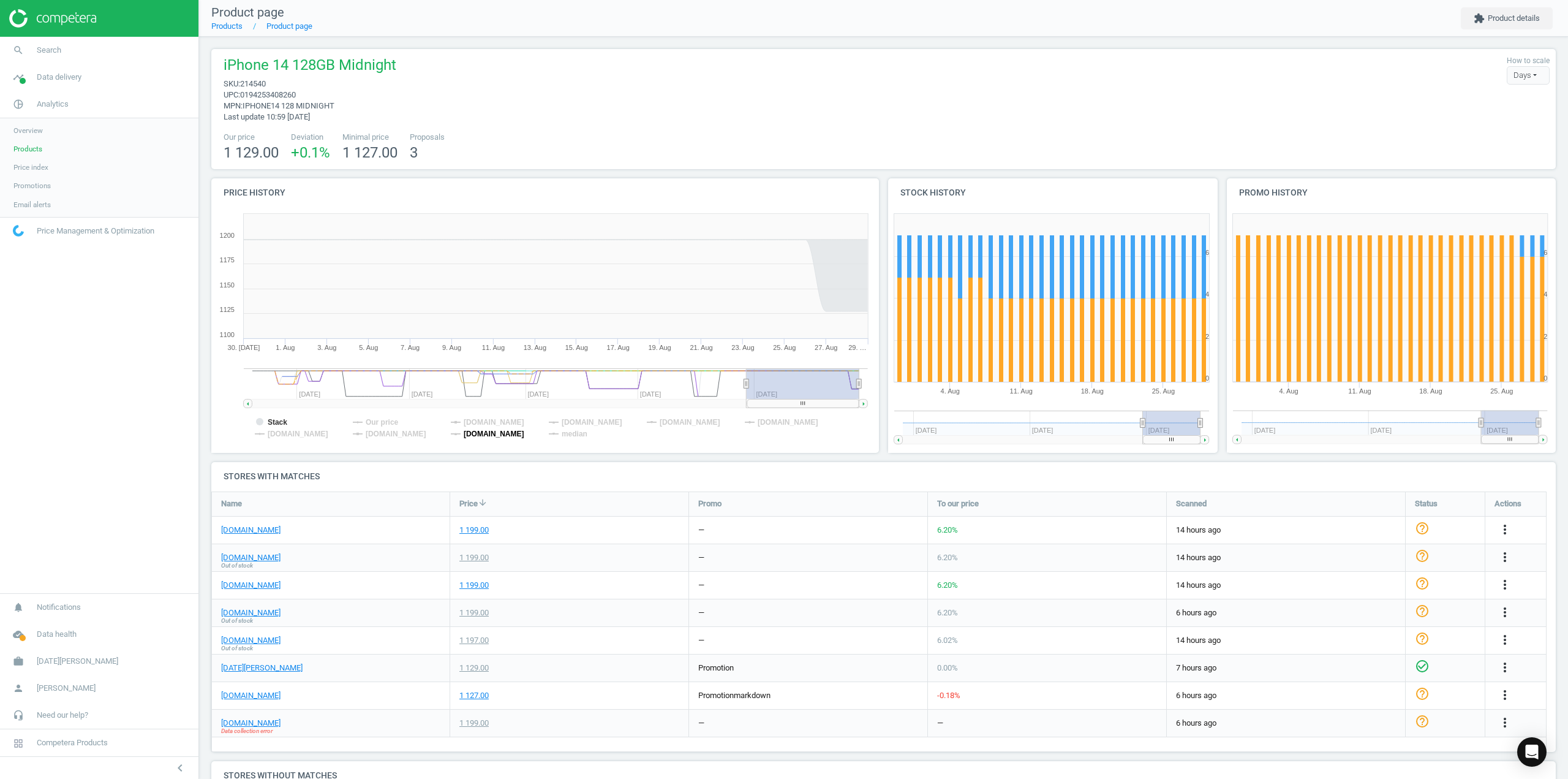
click at [472, 431] on tspan "[DOMAIN_NAME]" at bounding box center [493, 433] width 61 height 8
click at [390, 421] on tspan "Our price" at bounding box center [382, 421] width 33 height 8
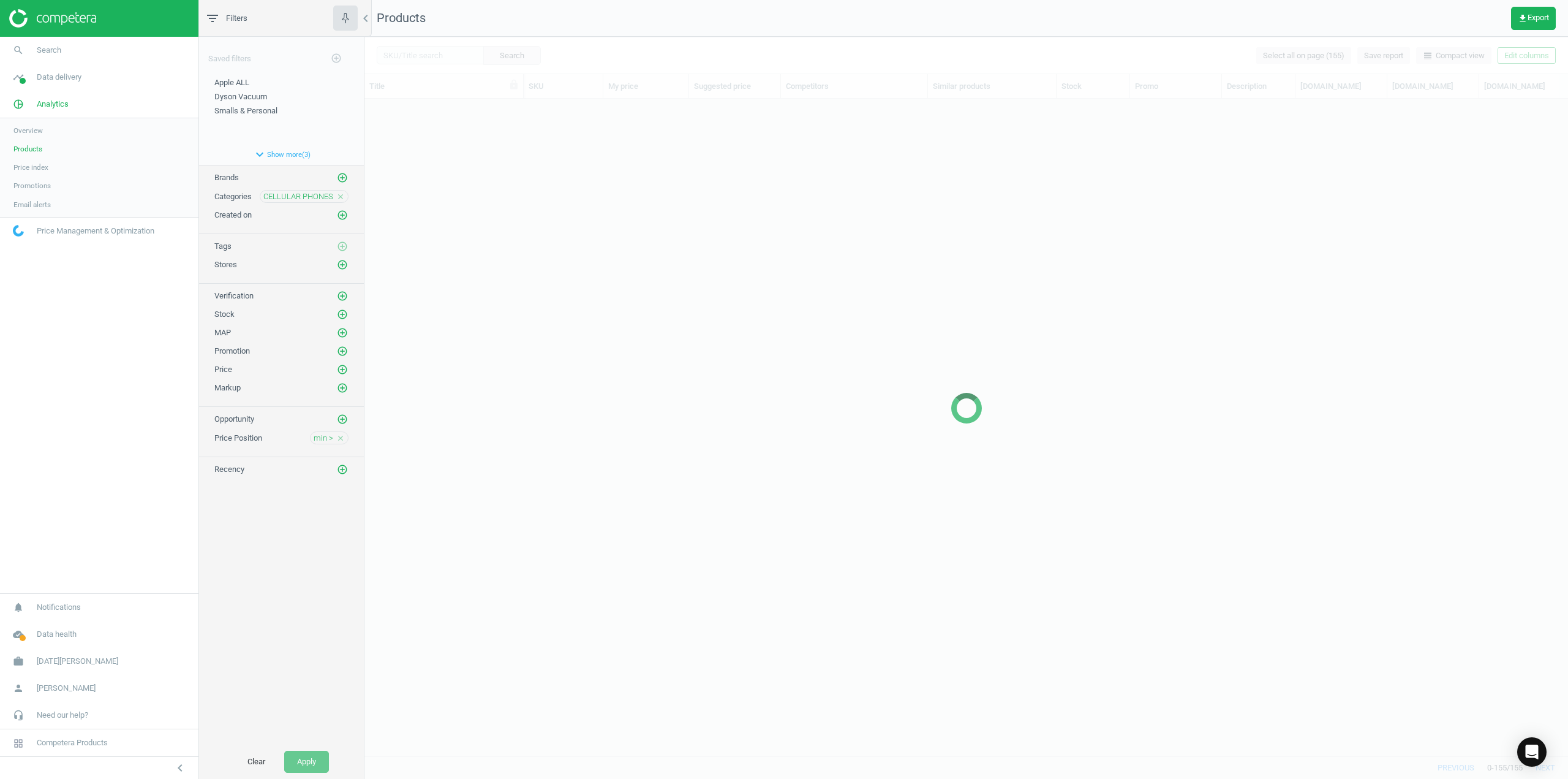
scroll to position [4449, 0]
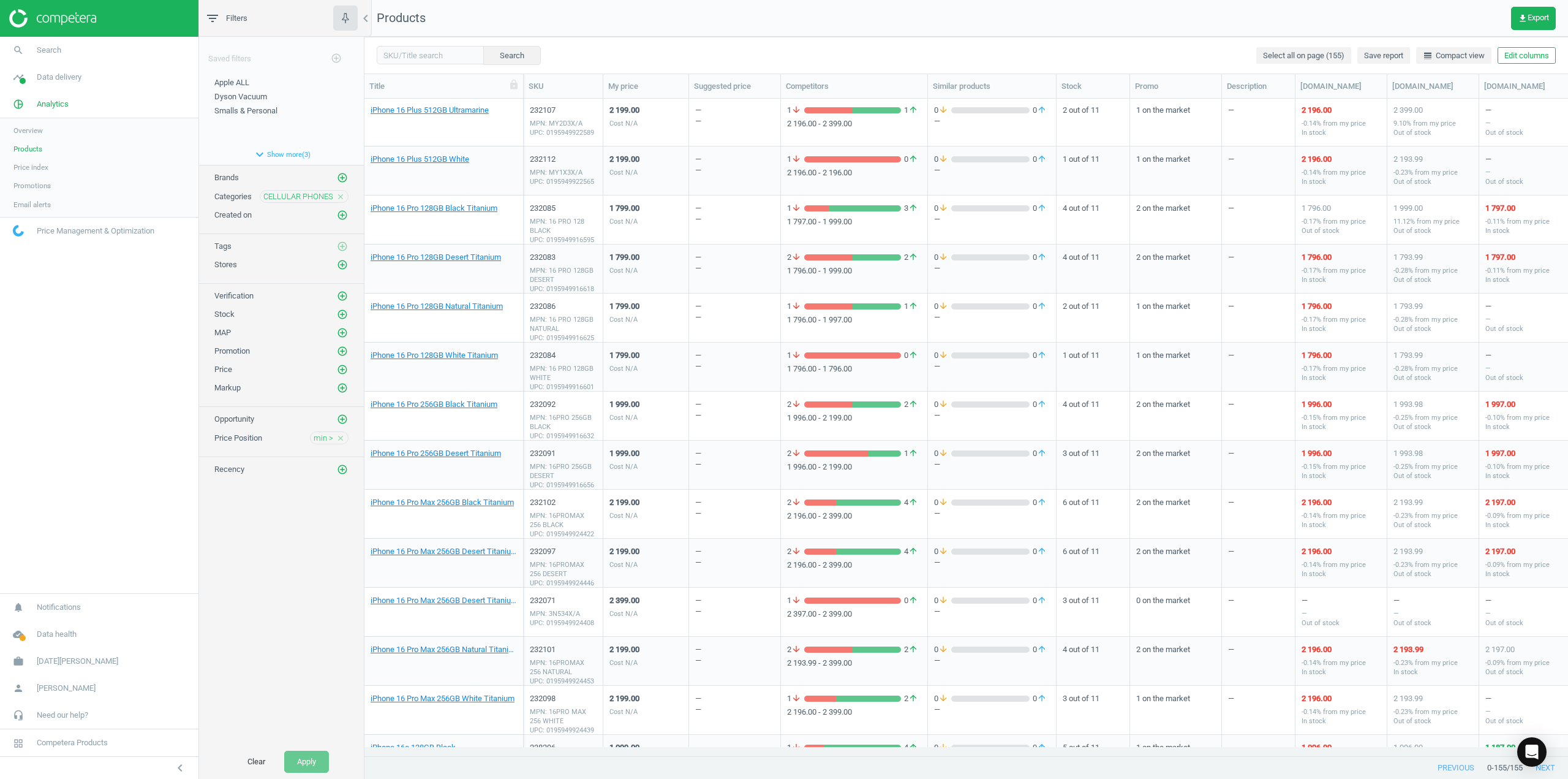
scroll to position [6949, 0]
